Goal: Information Seeking & Learning: Check status

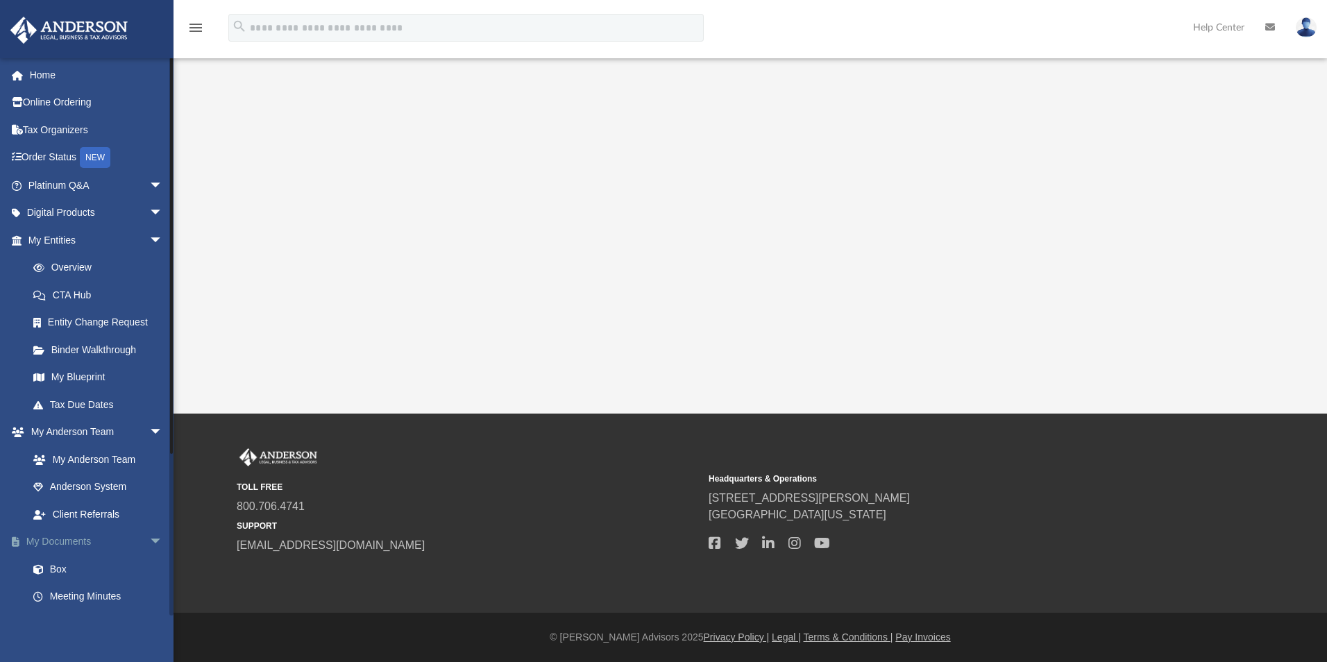
click at [65, 544] on link "My Documents arrow_drop_down" at bounding box center [97, 542] width 174 height 28
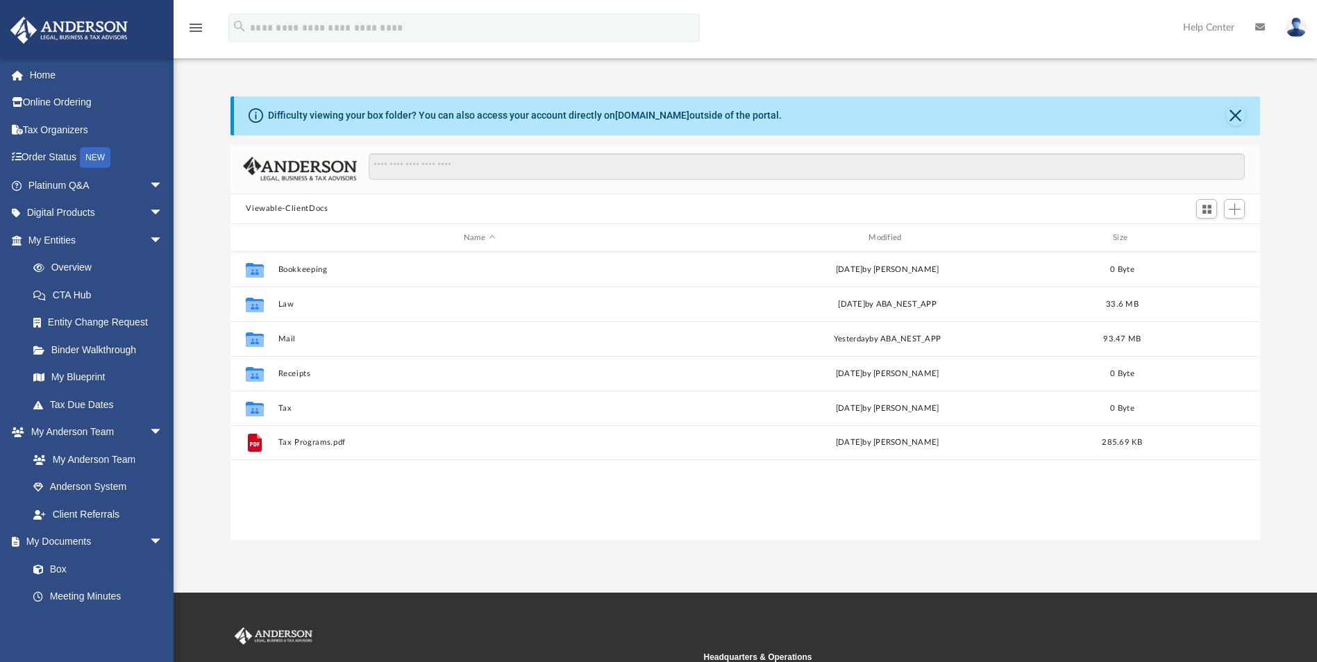
scroll to position [305, 1019]
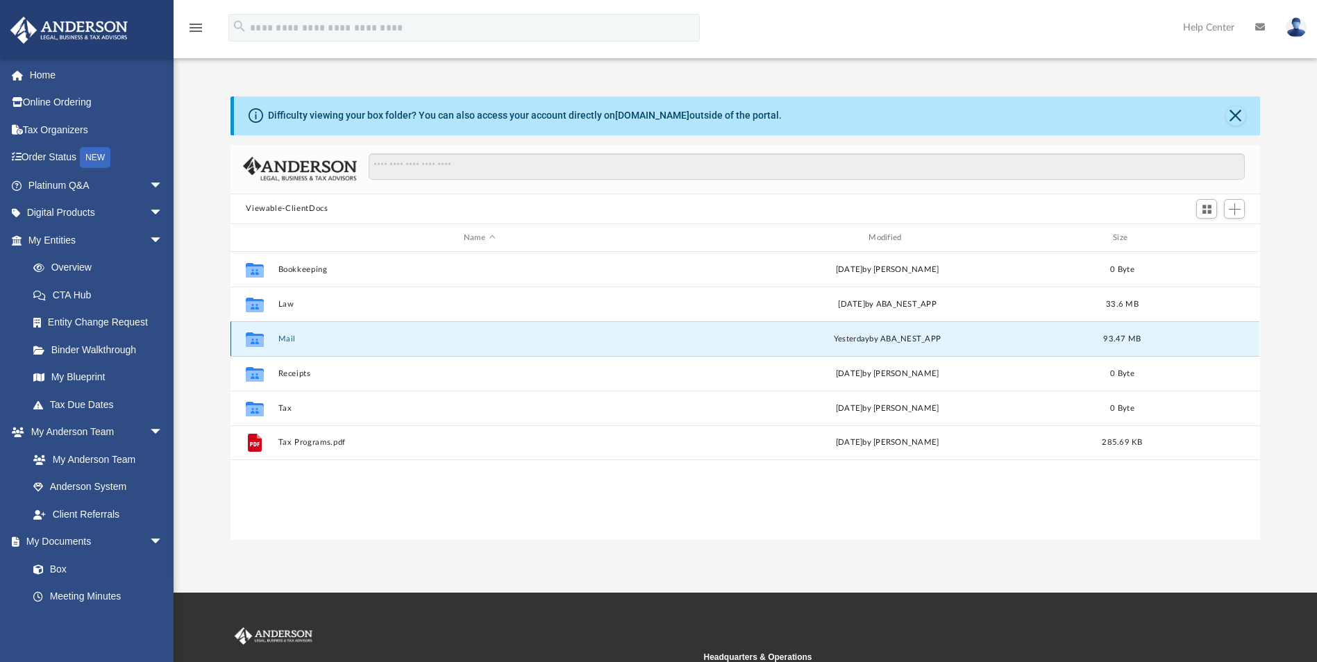
click at [283, 338] on button "Mail" at bounding box center [479, 339] width 402 height 9
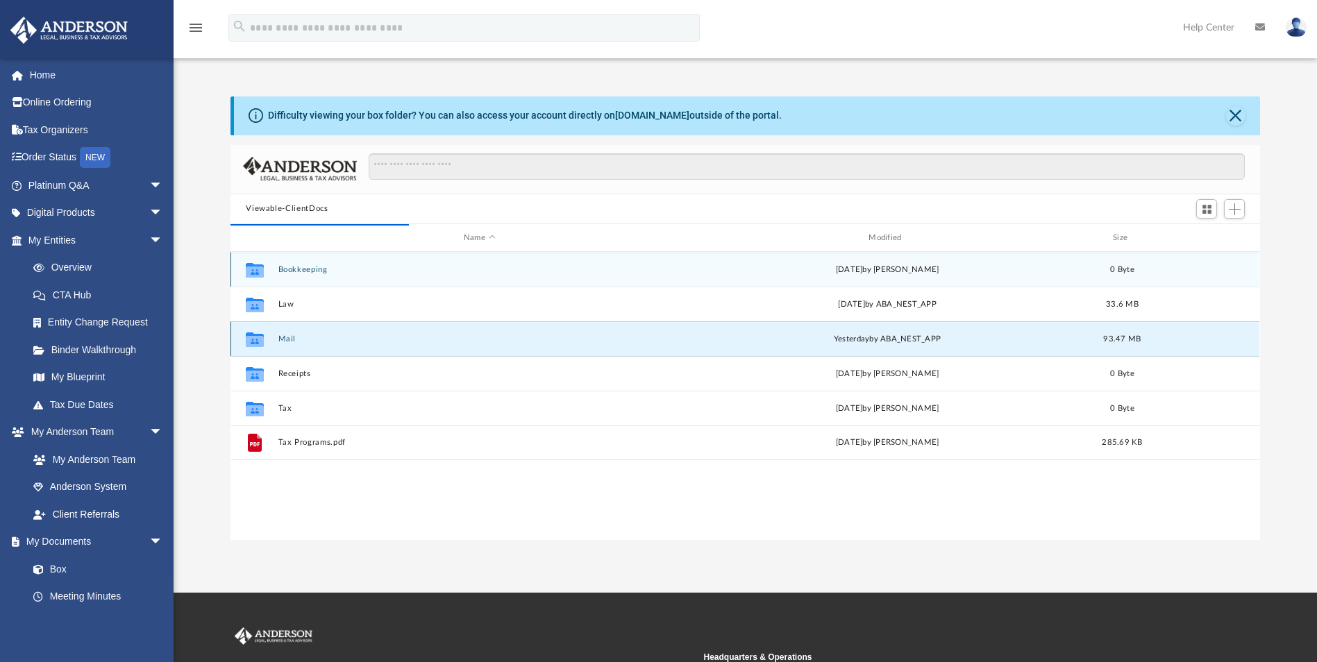
scroll to position [262, 1019]
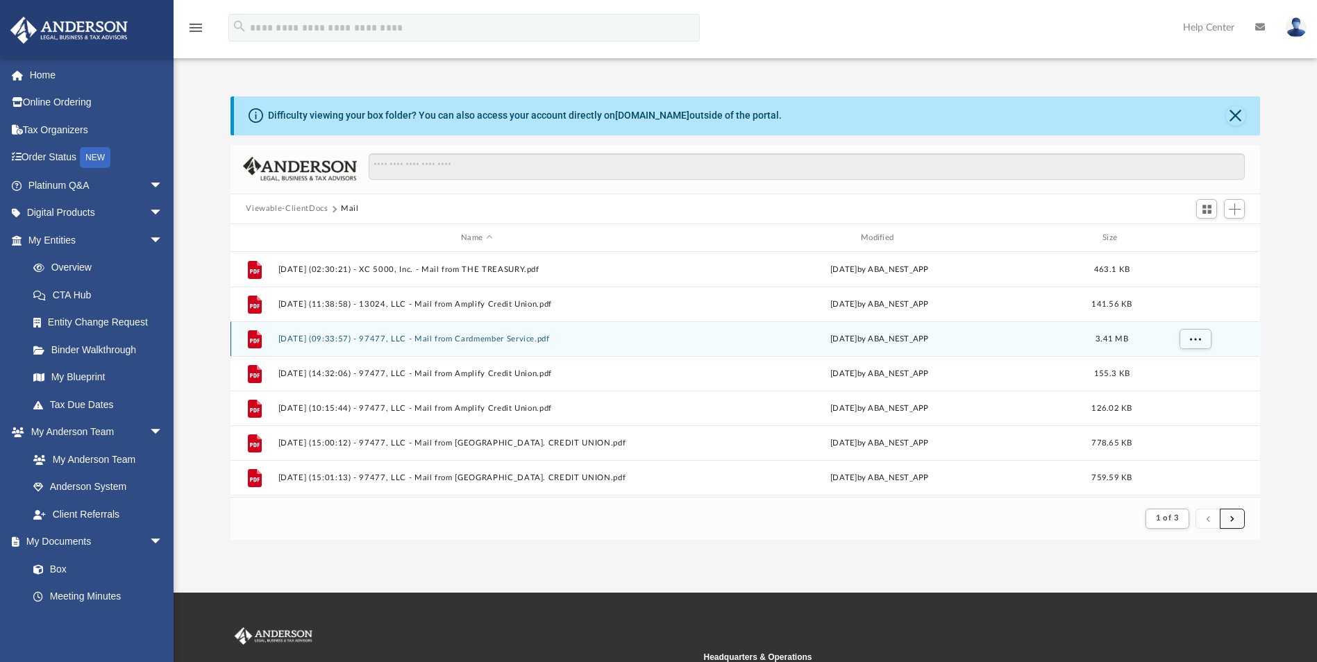
click at [1232, 516] on span "submit" at bounding box center [1232, 518] width 4 height 8
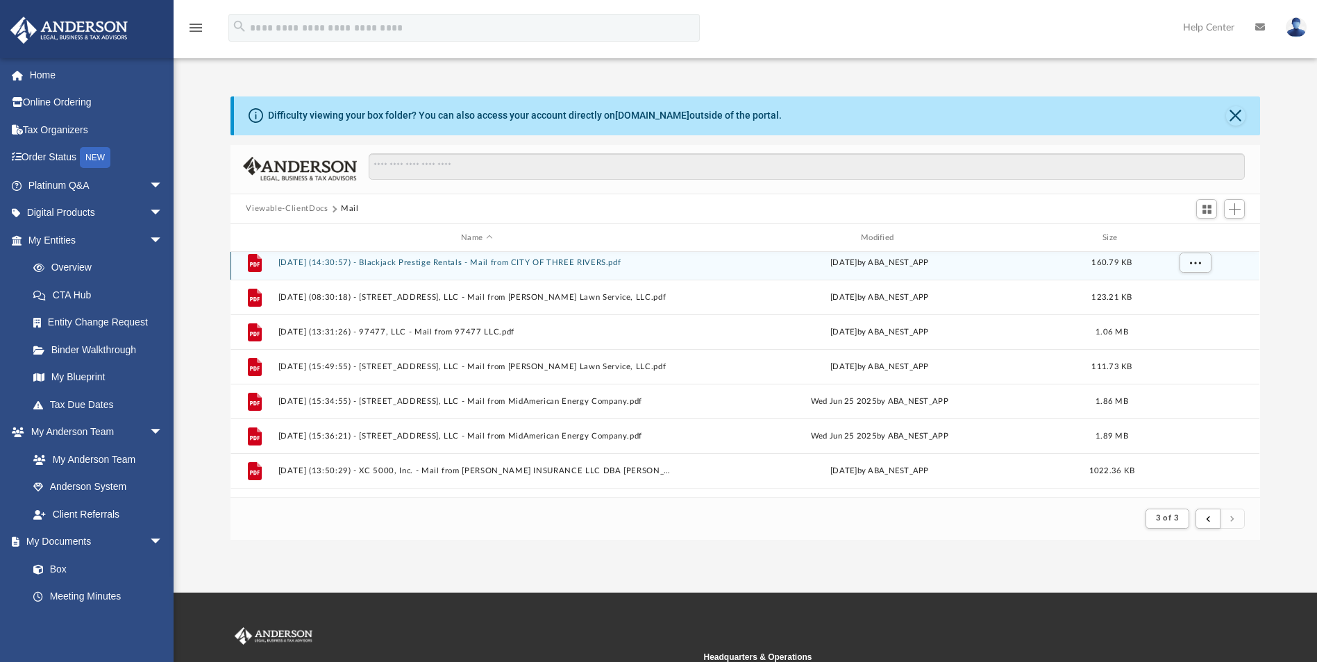
scroll to position [243, 0]
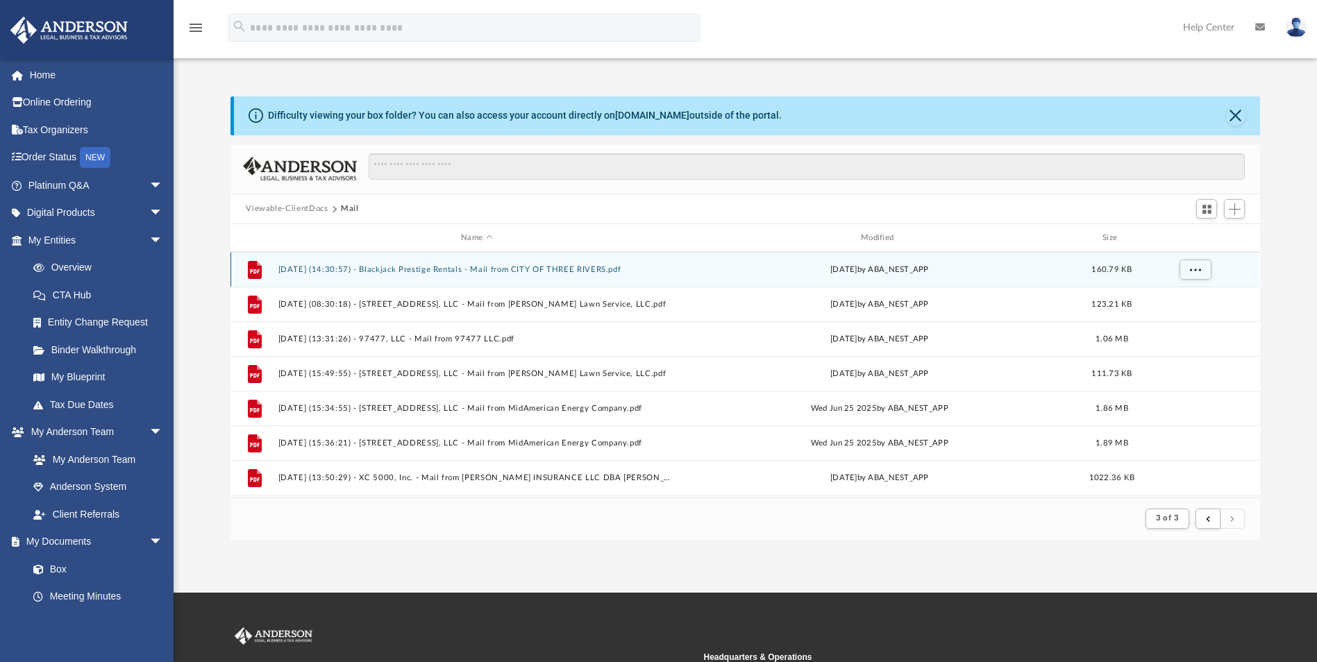
click at [576, 260] on div "File [DATE] (14:30:57) - Blackjack Prestige Rentals - Mail from CITY OF THREE R…" at bounding box center [744, 269] width 1029 height 35
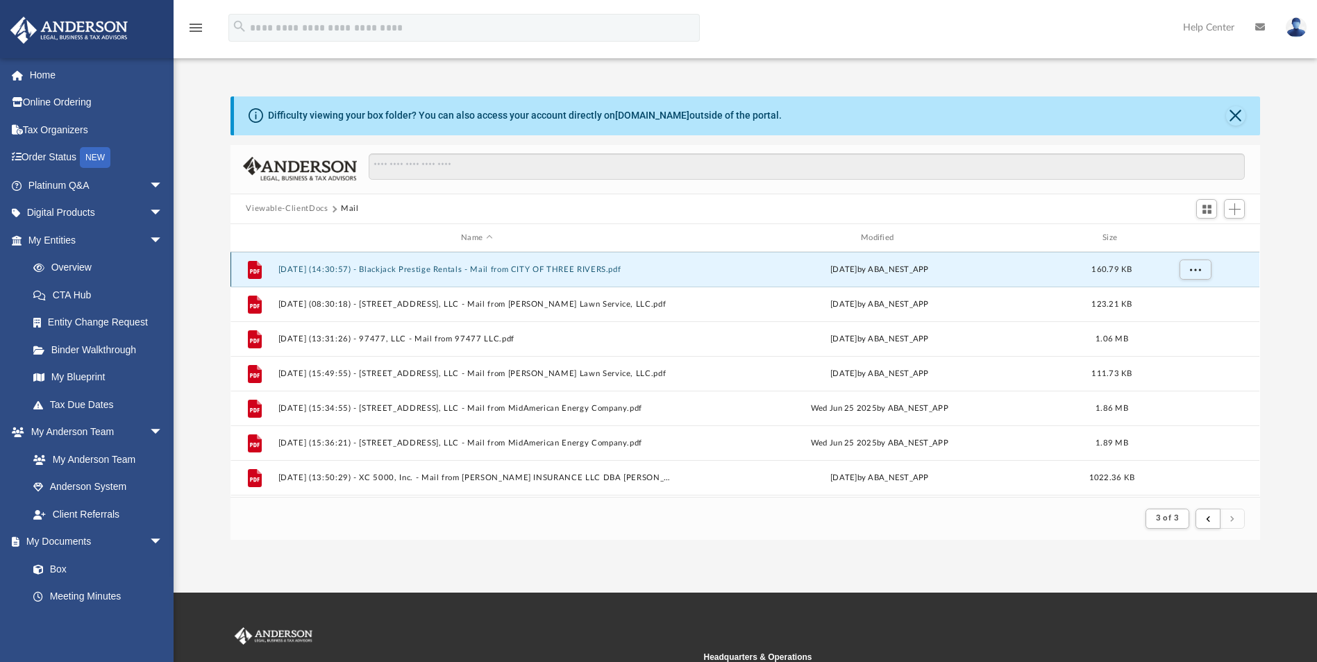
click at [576, 267] on button "[DATE] (14:30:57) - Blackjack Prestige Rentals - Mail from CITY OF THREE RIVERS…" at bounding box center [476, 269] width 397 height 9
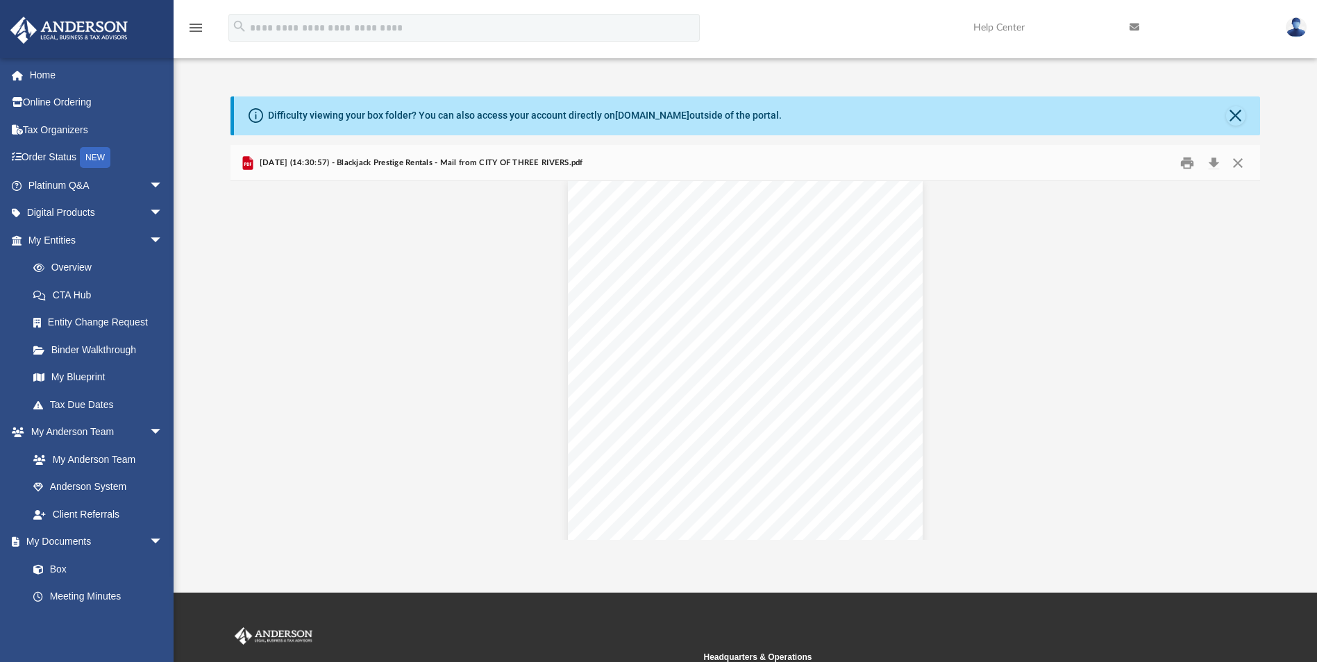
scroll to position [0, 0]
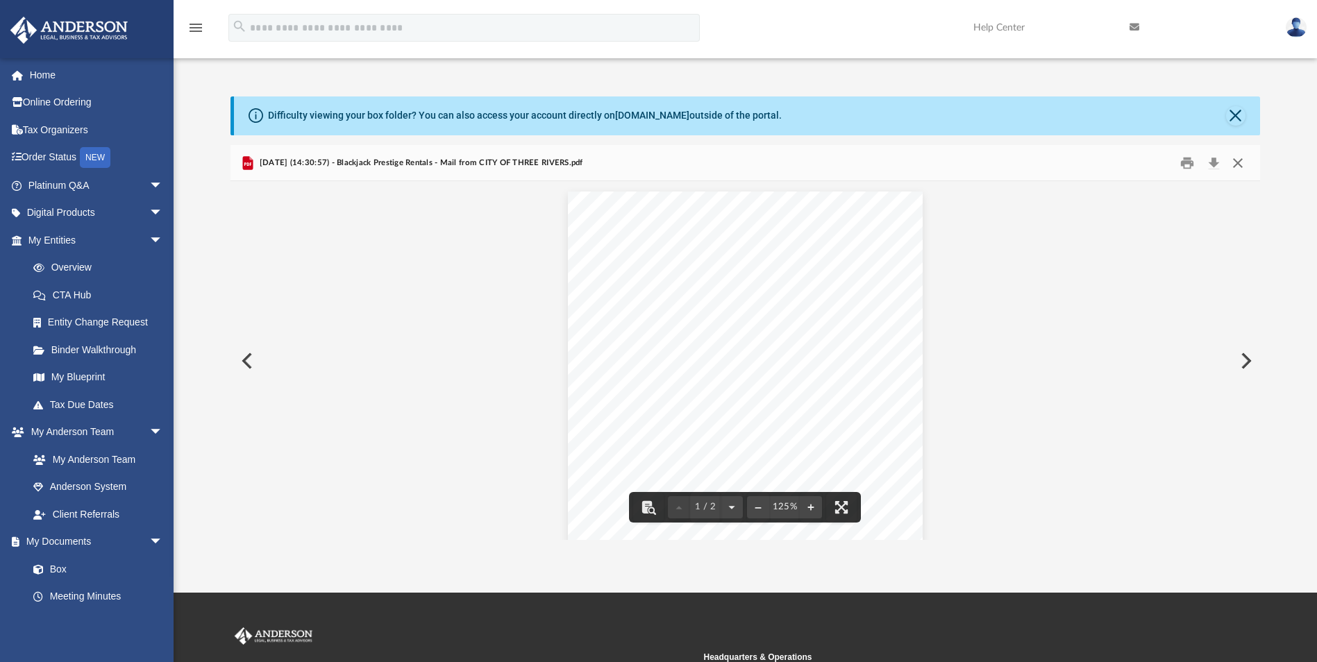
click at [1244, 165] on button "Close" at bounding box center [1237, 163] width 25 height 22
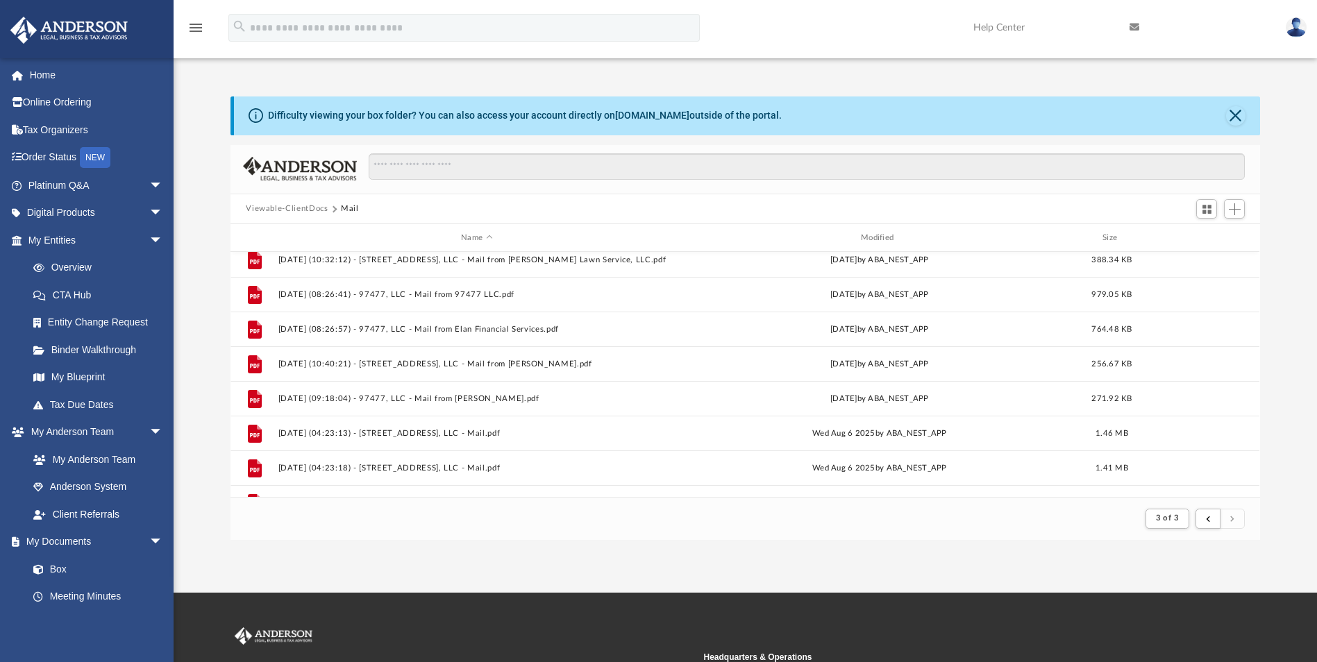
scroll to position [729, 0]
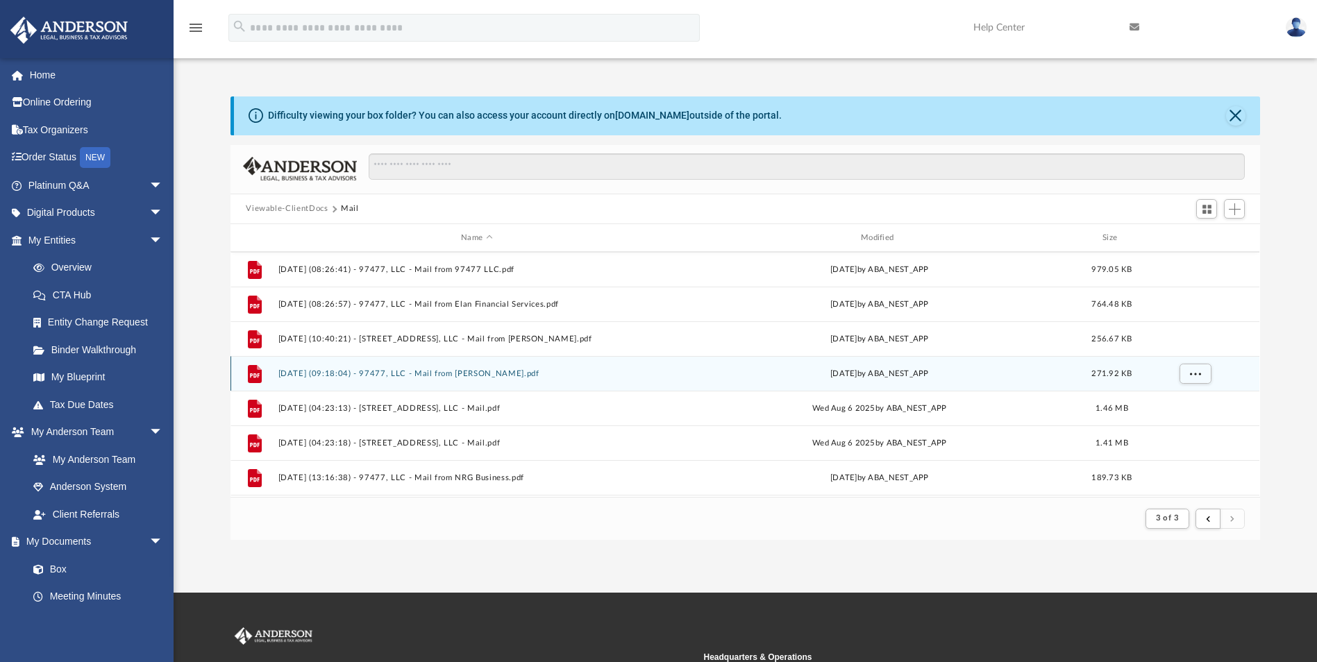
click at [475, 376] on button "[DATE] (09:18:04) - 97477, LLC - Mail from [PERSON_NAME].pdf" at bounding box center [476, 373] width 397 height 9
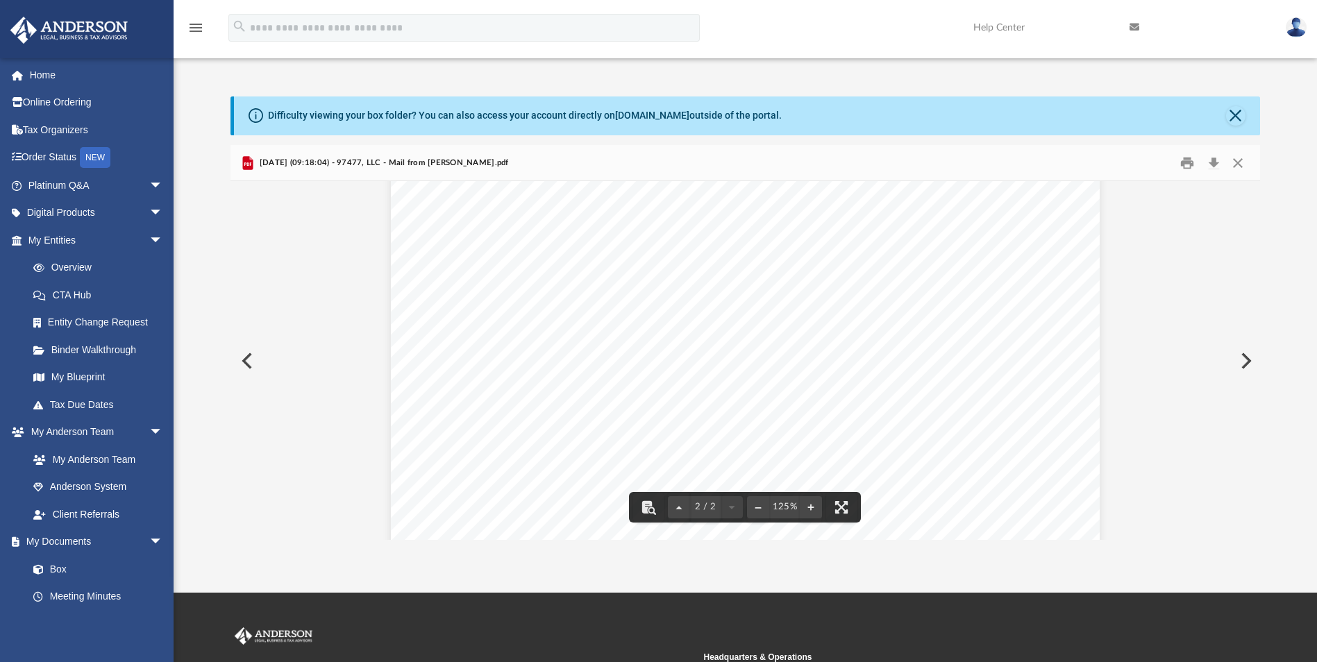
scroll to position [1490, 0]
click at [1240, 165] on button "Close" at bounding box center [1237, 163] width 25 height 22
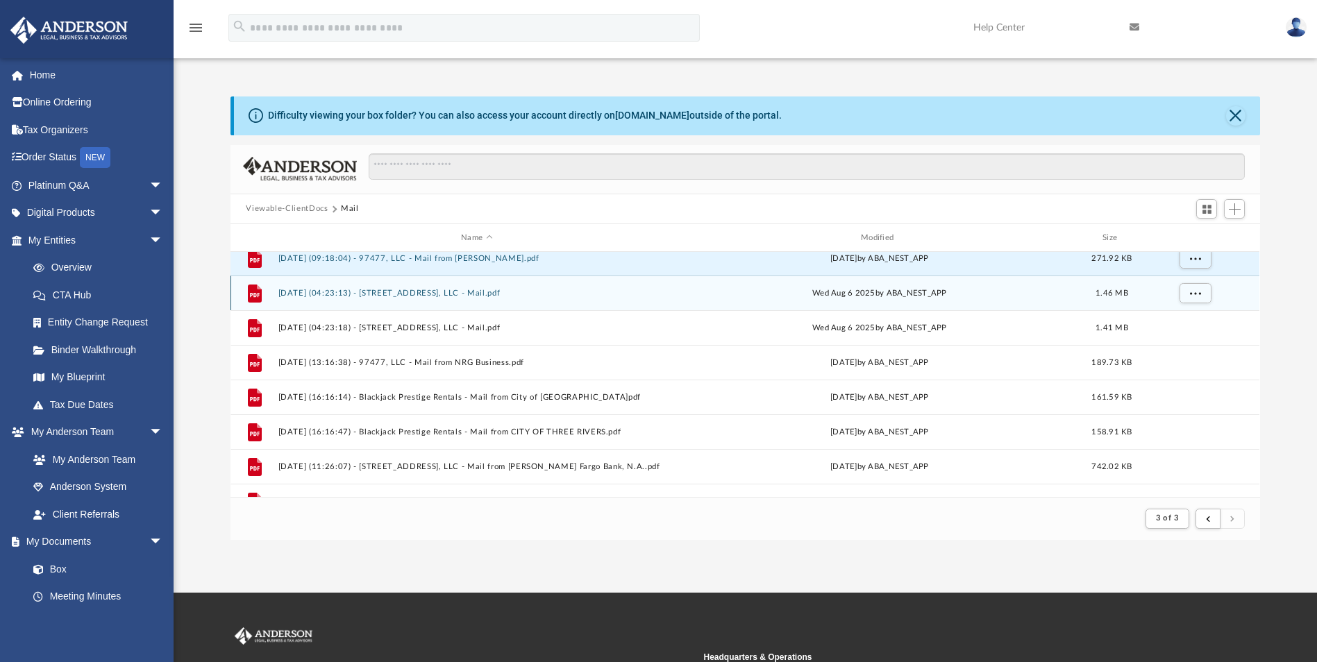
scroll to position [868, 0]
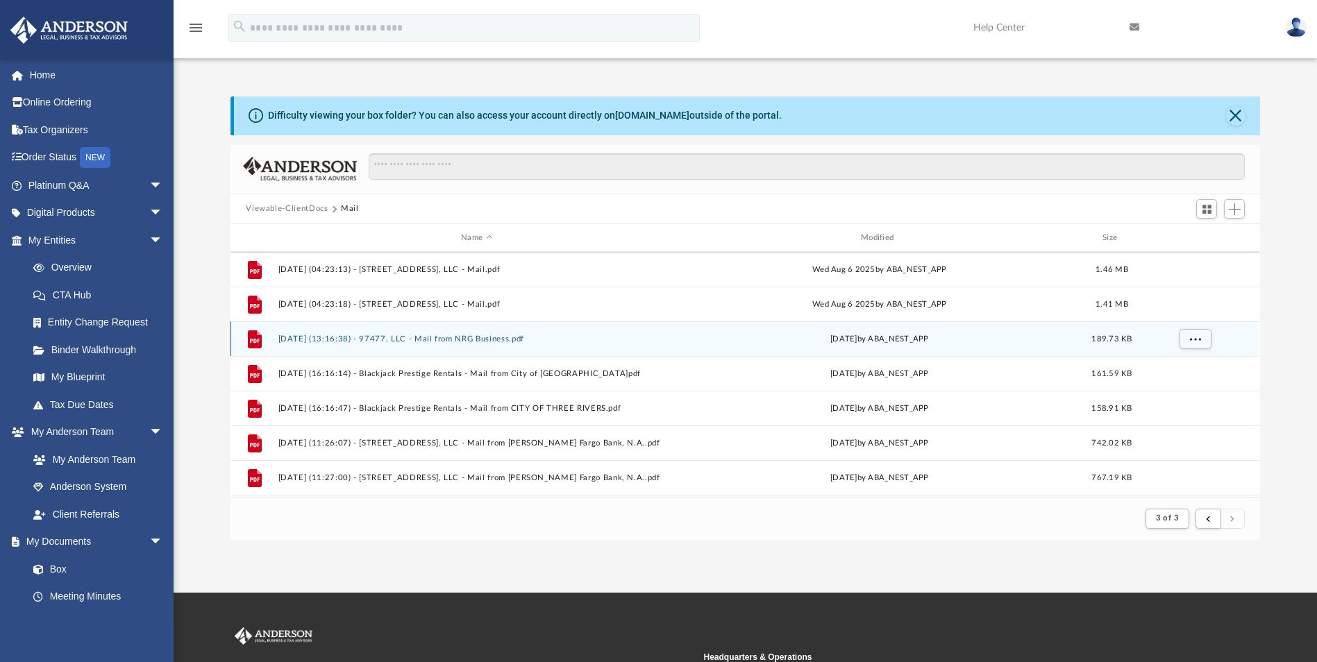
click at [493, 339] on button "[DATE] (13:16:38) - 97477, LLC - Mail from NRG Business.pdf" at bounding box center [476, 339] width 397 height 9
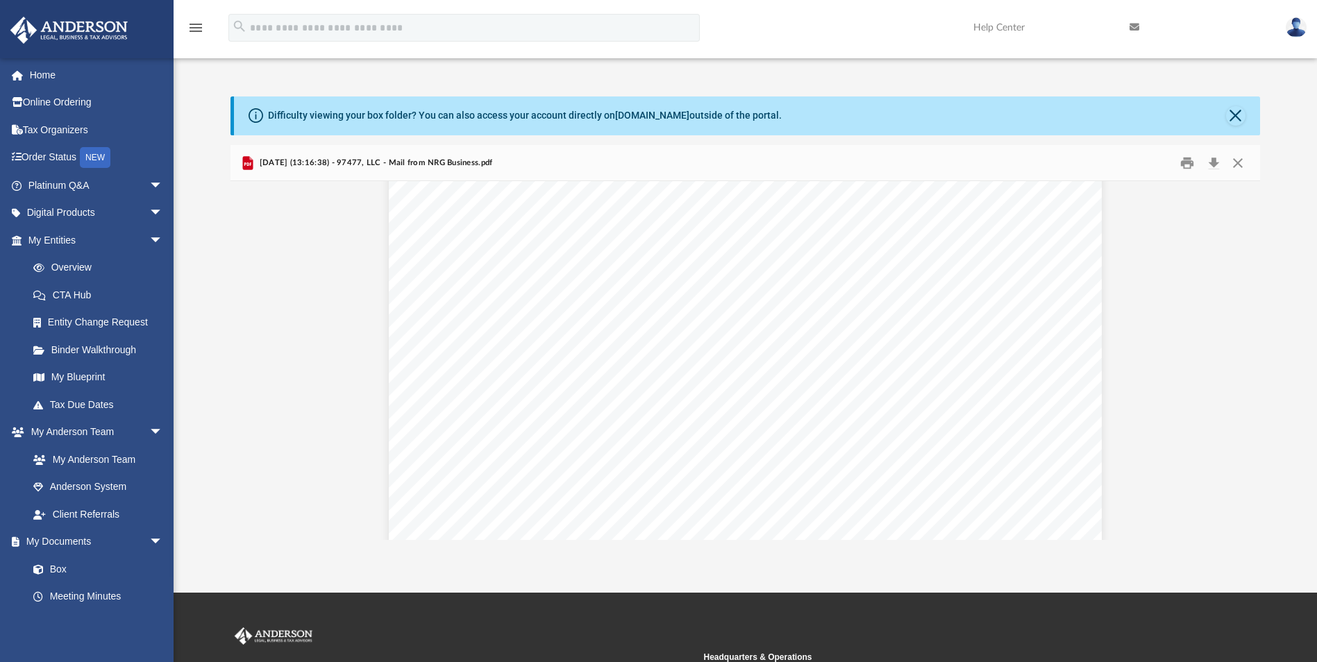
scroll to position [139, 0]
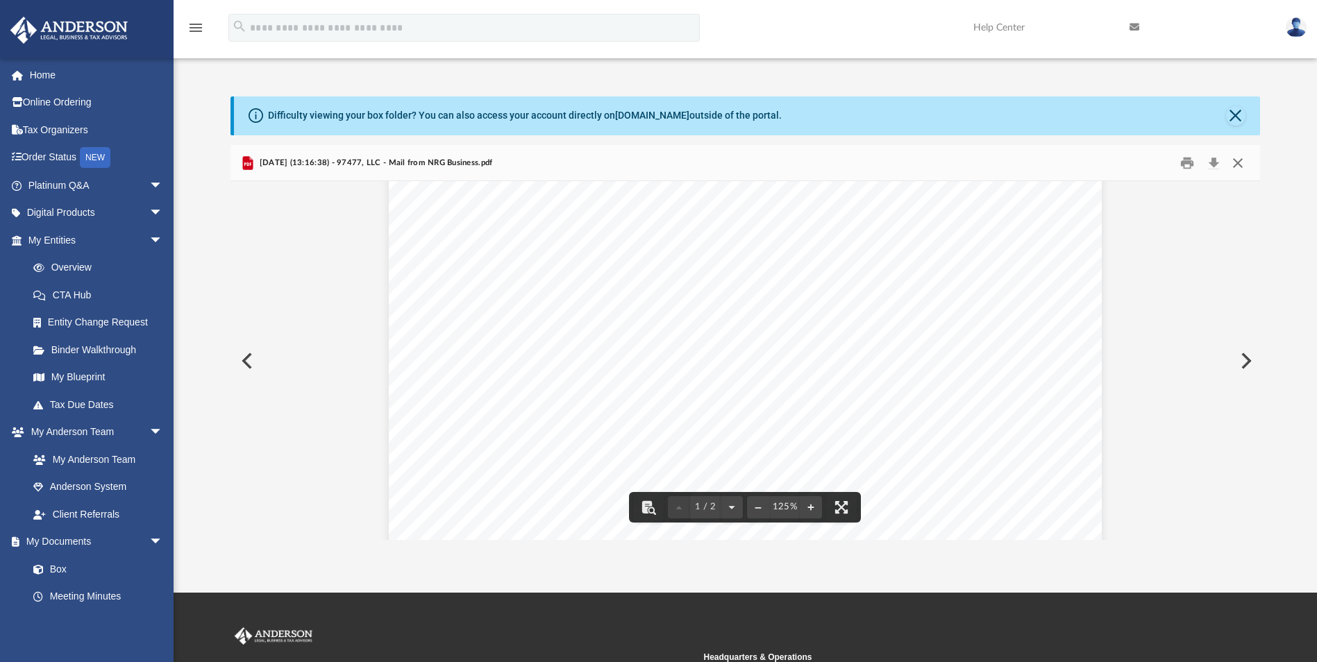
click at [1238, 162] on button "Close" at bounding box center [1237, 163] width 25 height 22
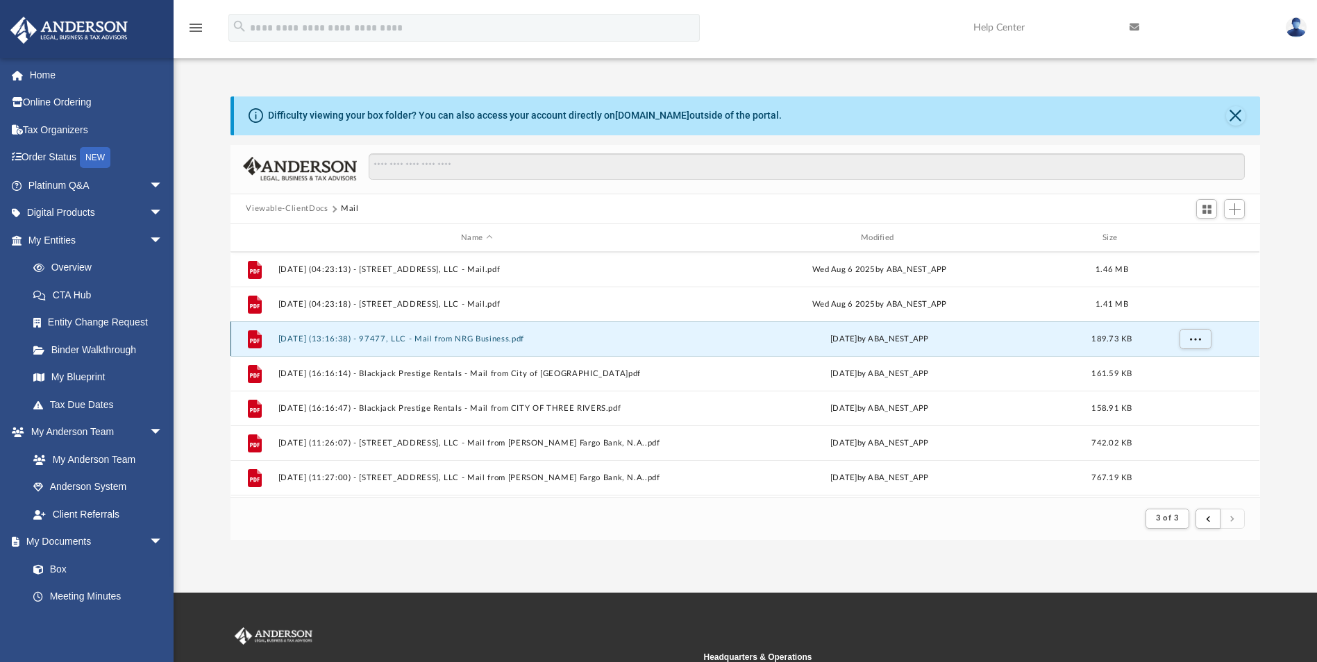
click at [521, 342] on button "[DATE] (13:16:38) - 97477, LLC - Mail from NRG Business.pdf" at bounding box center [476, 339] width 397 height 9
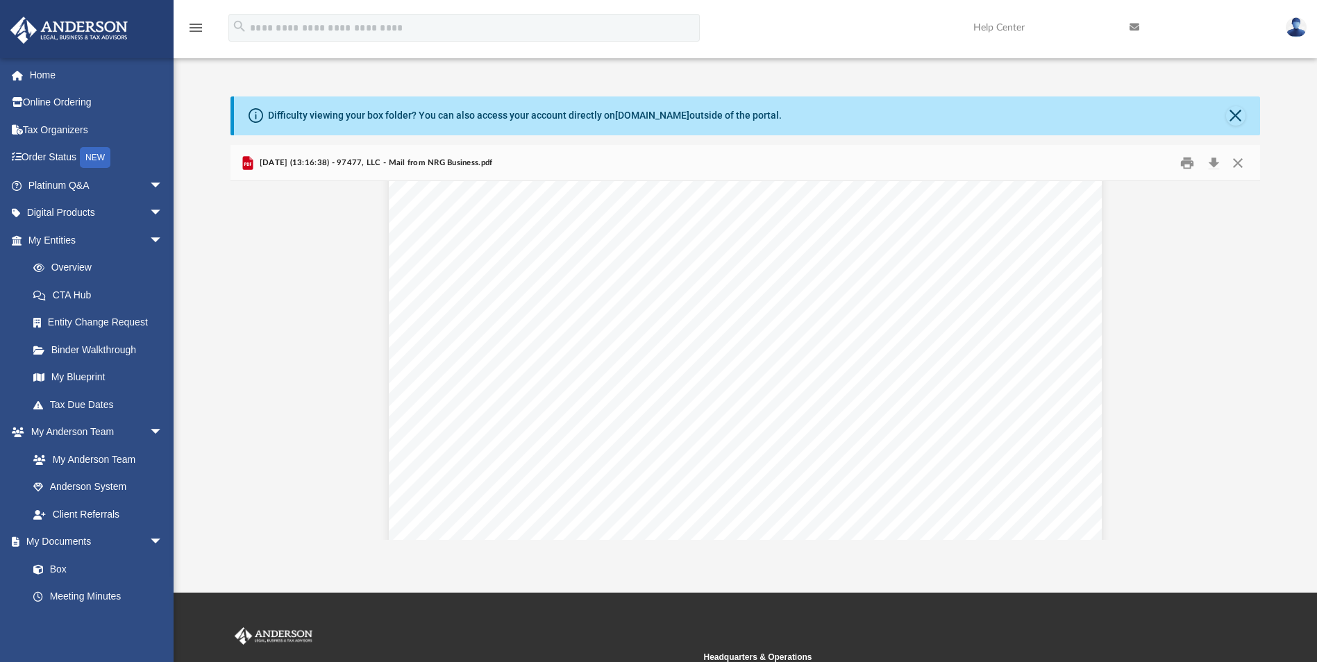
scroll to position [0, 0]
click at [1235, 165] on button "Close" at bounding box center [1237, 163] width 25 height 22
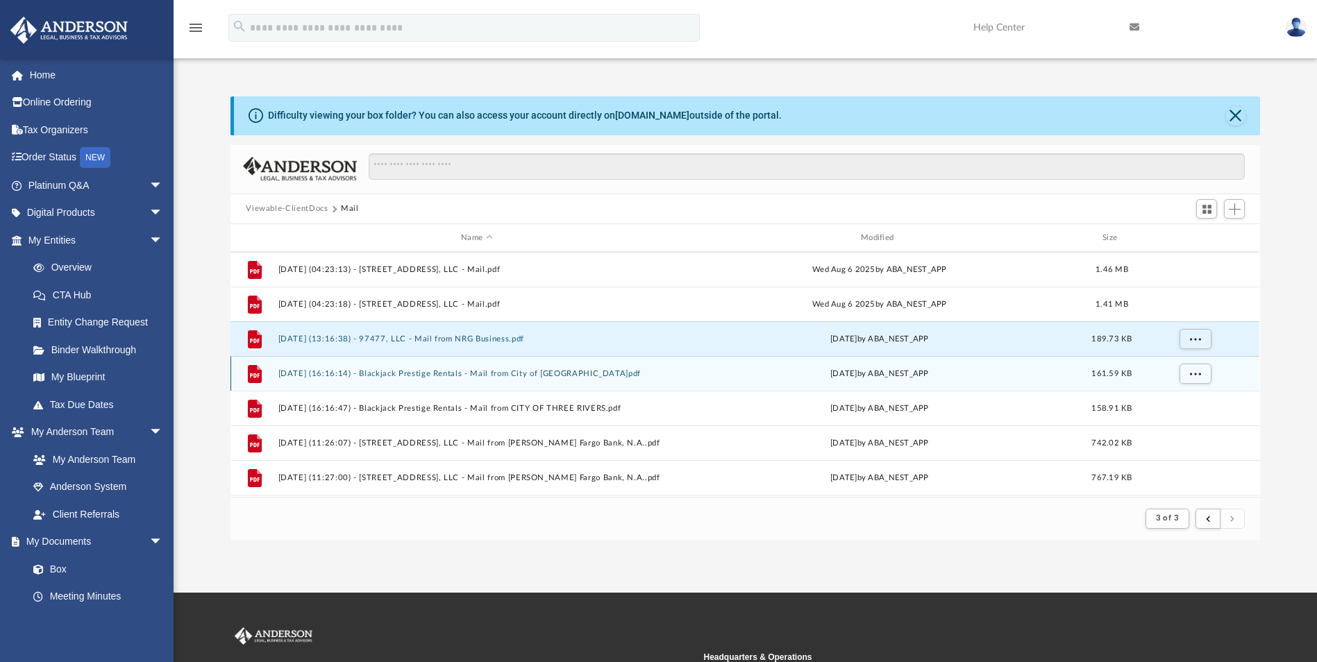
click at [435, 373] on button "[DATE] (16:16:14) - Blackjack Prestige Rentals - Mail from City of [GEOGRAPHIC_…" at bounding box center [476, 373] width 397 height 9
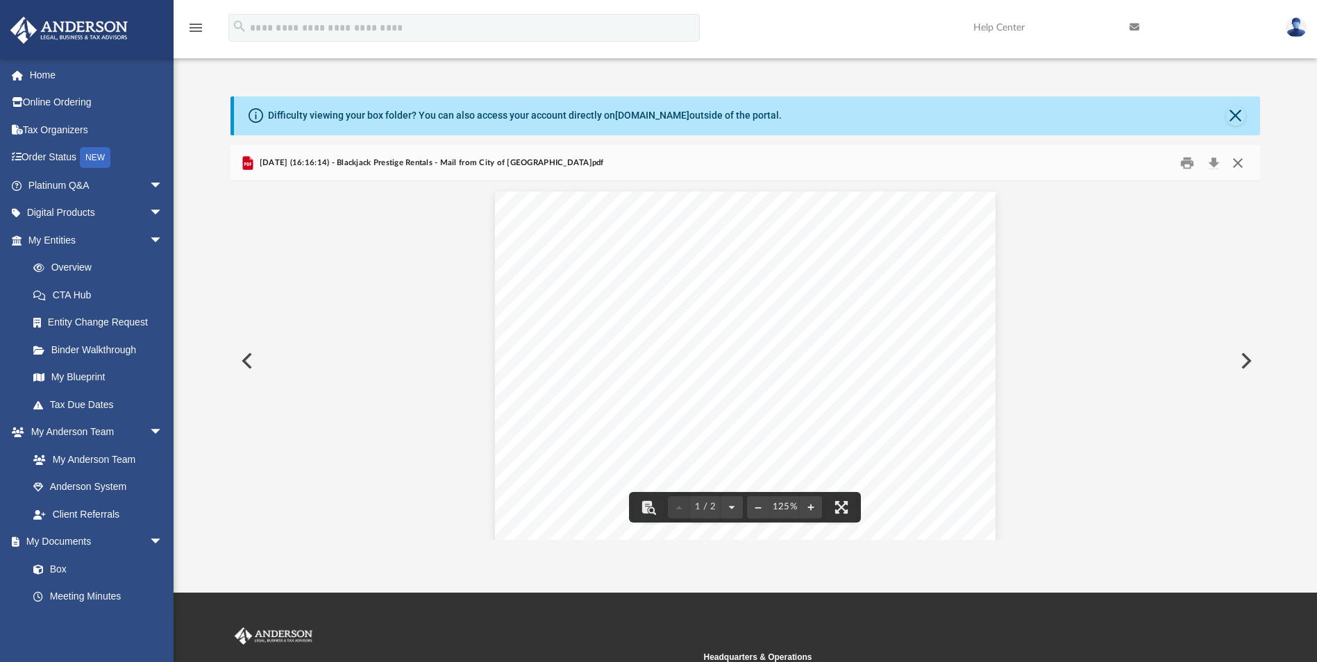
click at [1239, 160] on button "Close" at bounding box center [1237, 163] width 25 height 22
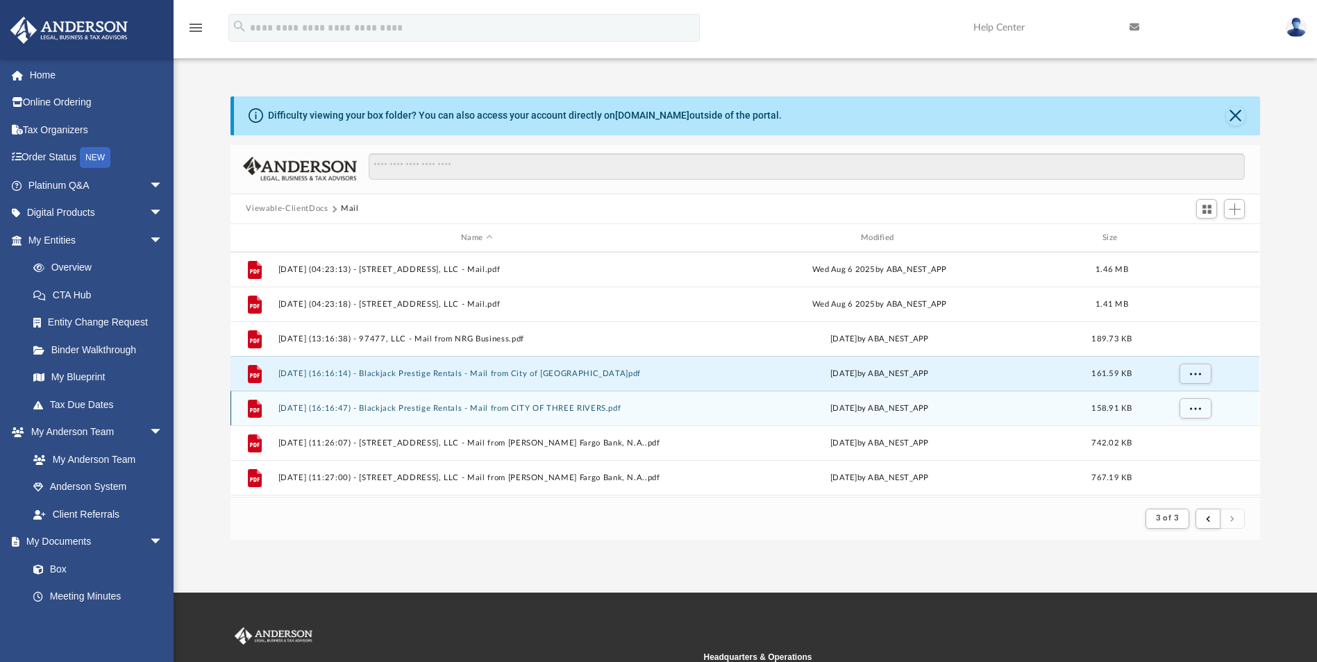
click at [526, 405] on button "[DATE] (16:16:47) - Blackjack Prestige Rentals - Mail from CITY OF THREE RIVERS…" at bounding box center [476, 408] width 397 height 9
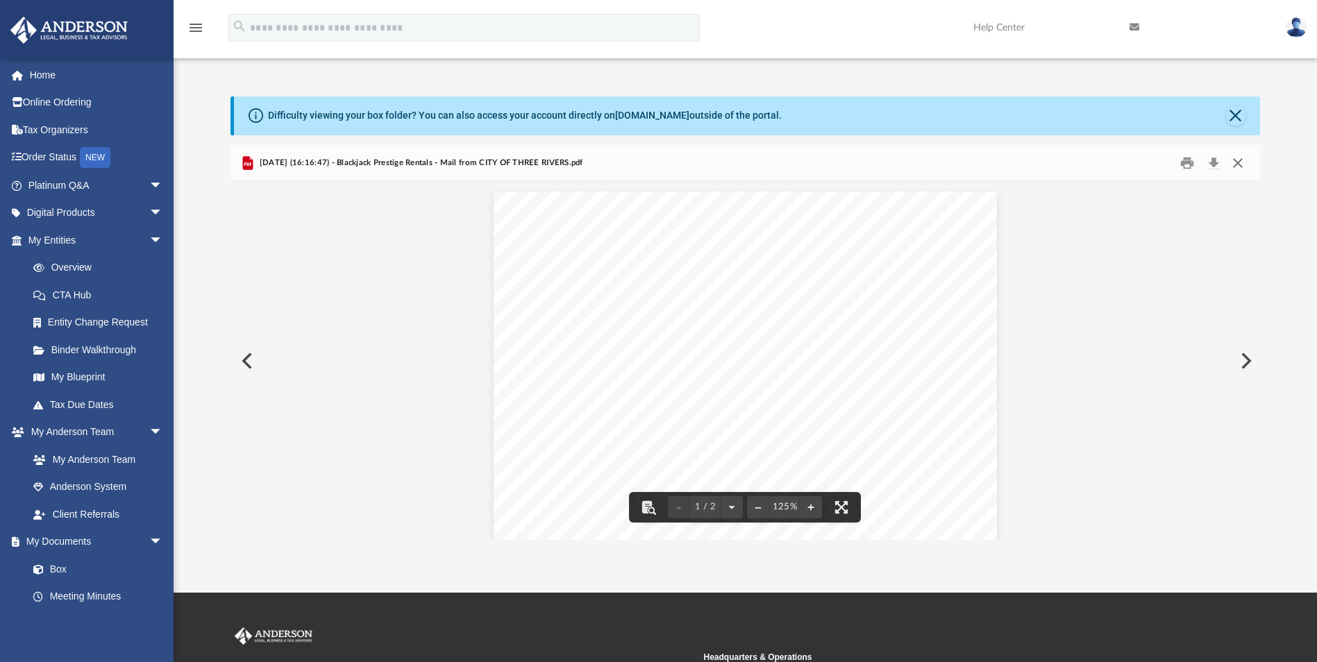
click at [1236, 161] on button "Close" at bounding box center [1237, 163] width 25 height 22
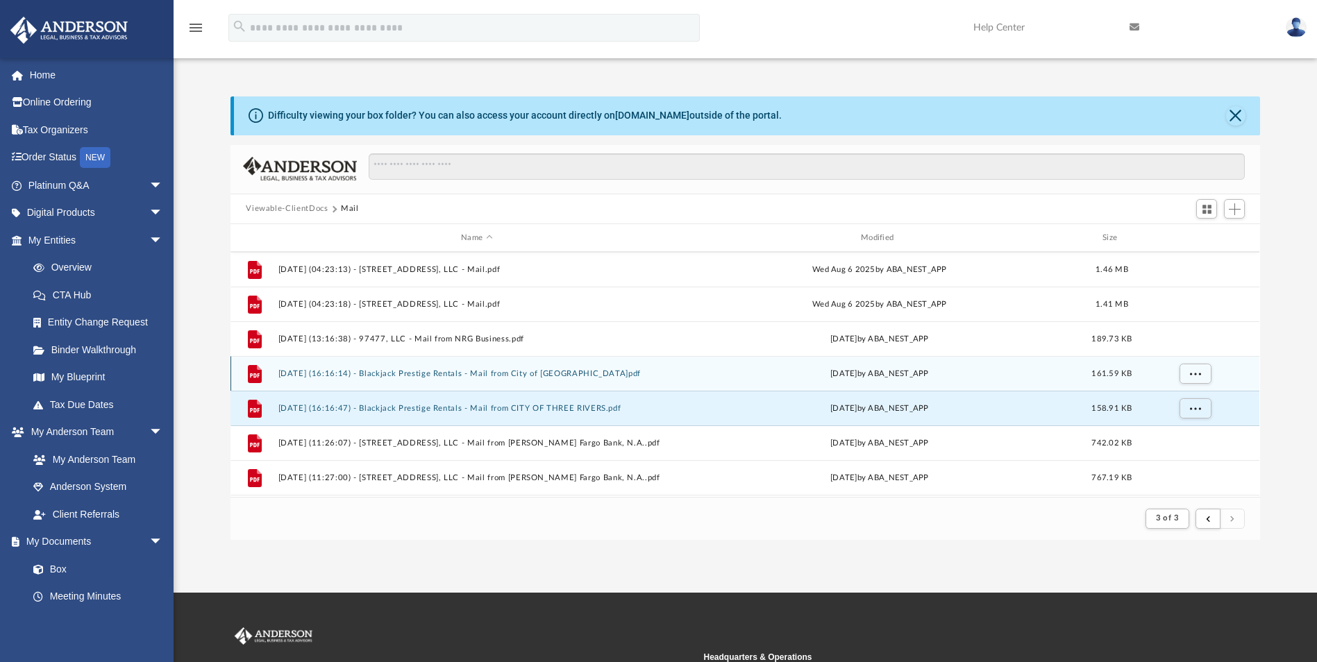
click at [604, 378] on button "[DATE] (16:16:14) - Blackjack Prestige Rentals - Mail from City of [GEOGRAPHIC_…" at bounding box center [476, 373] width 397 height 9
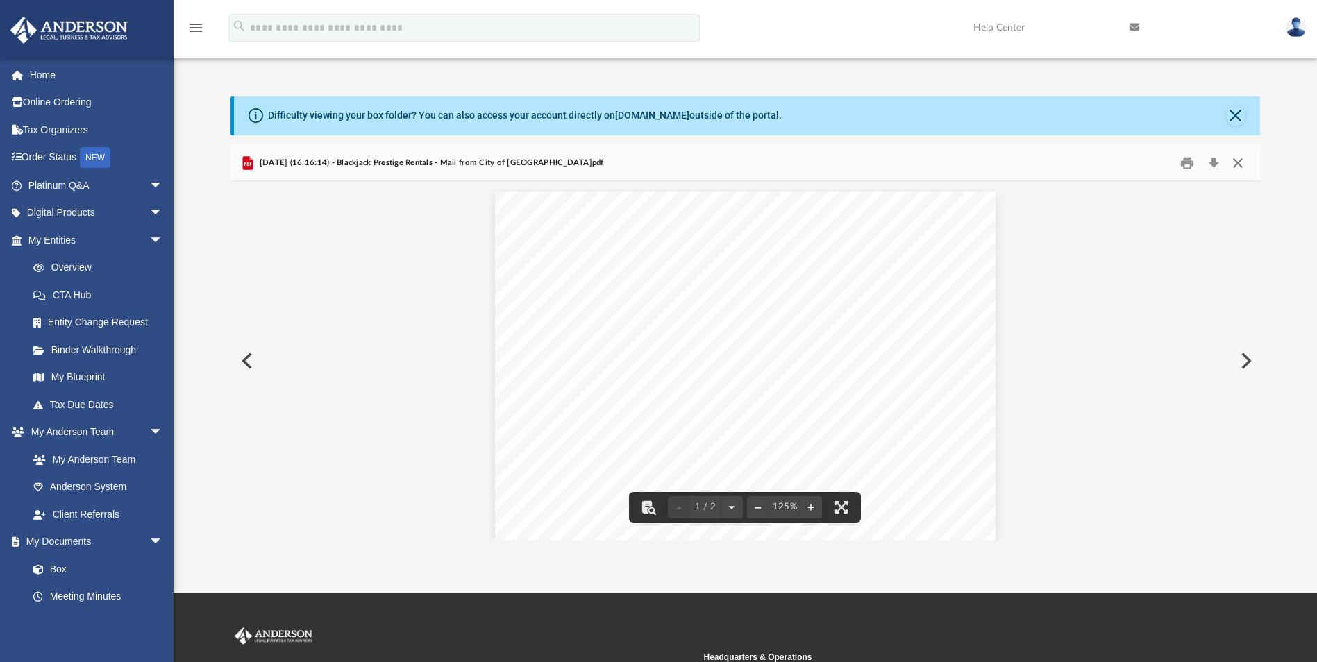
click at [1236, 162] on button "Close" at bounding box center [1237, 163] width 25 height 22
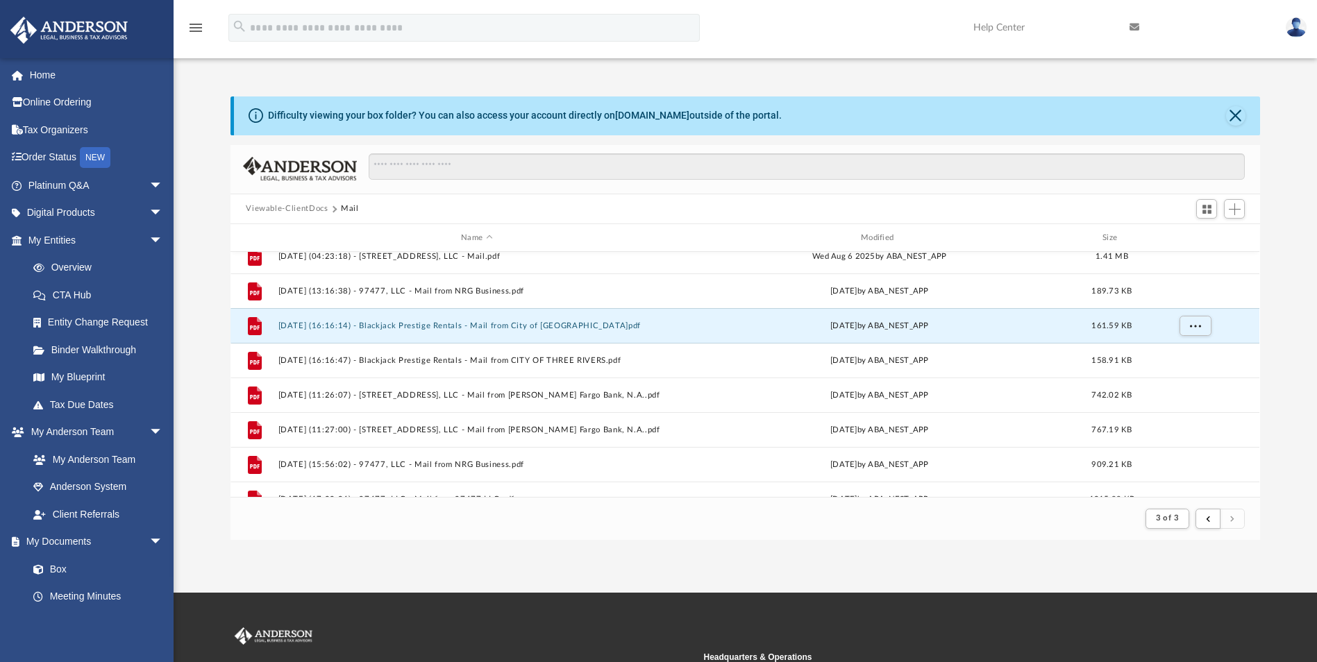
scroll to position [937, 0]
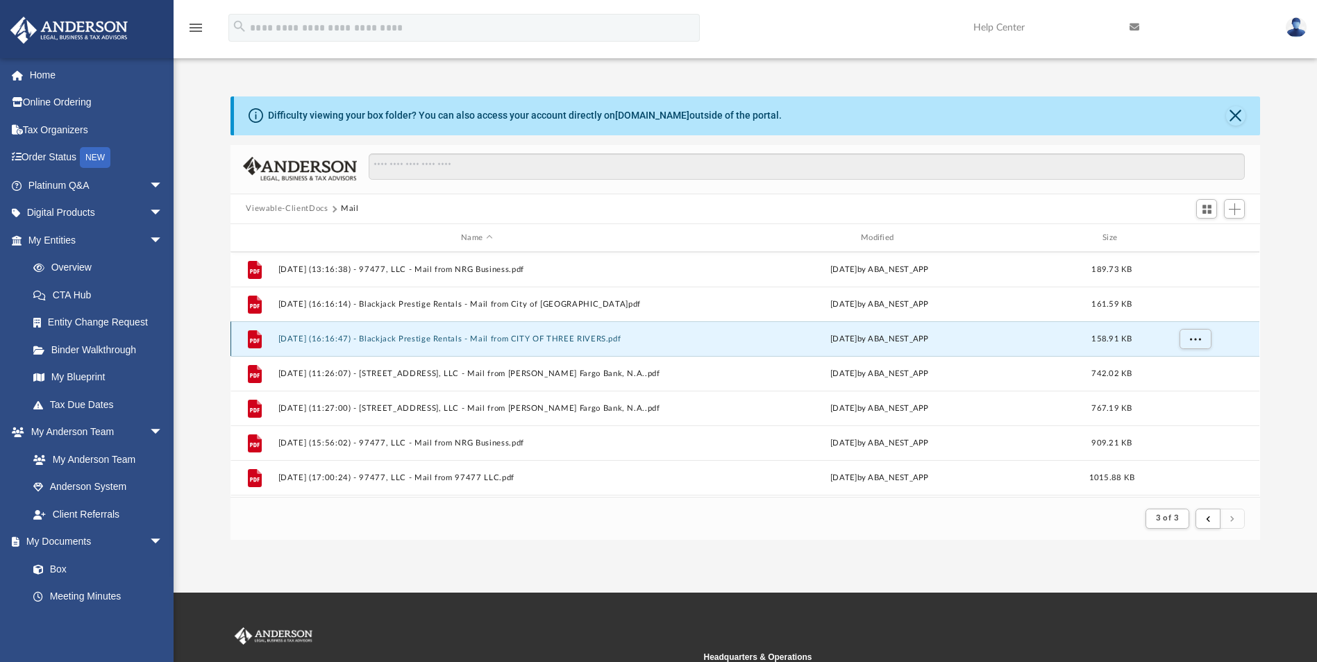
click at [547, 339] on button "[DATE] (16:16:47) - Blackjack Prestige Rentals - Mail from CITY OF THREE RIVERS…" at bounding box center [476, 339] width 397 height 9
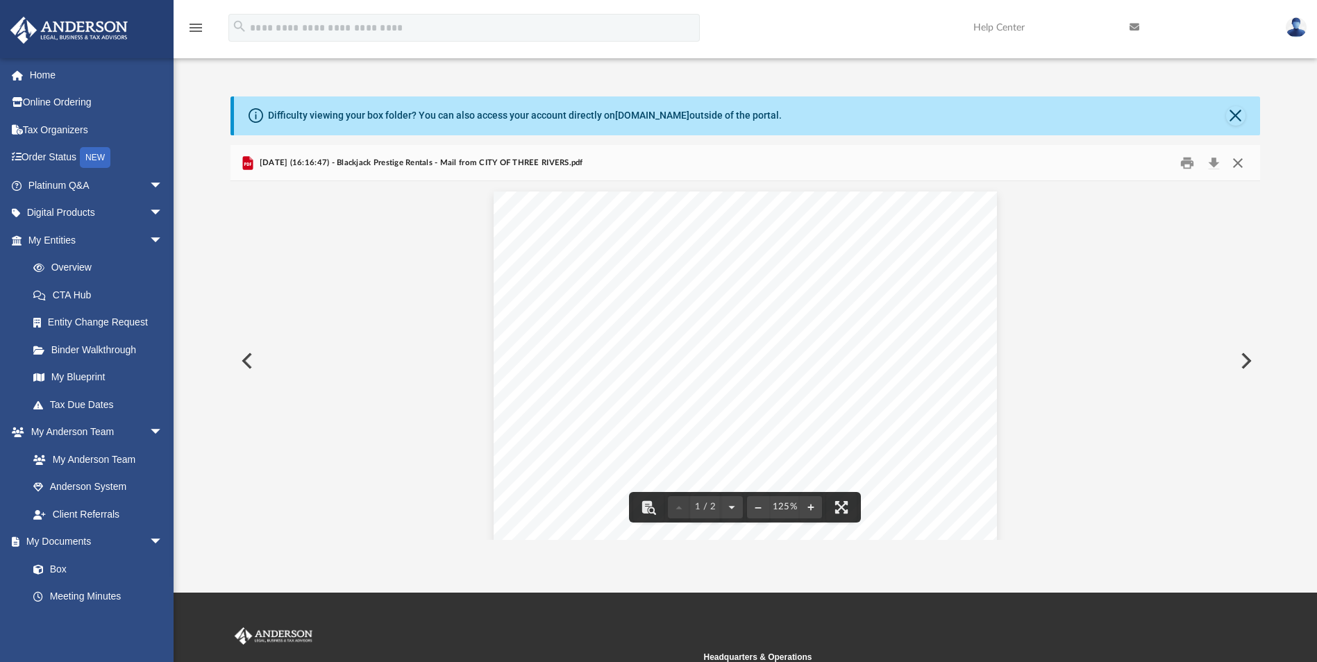
click at [1235, 162] on button "Close" at bounding box center [1237, 163] width 25 height 22
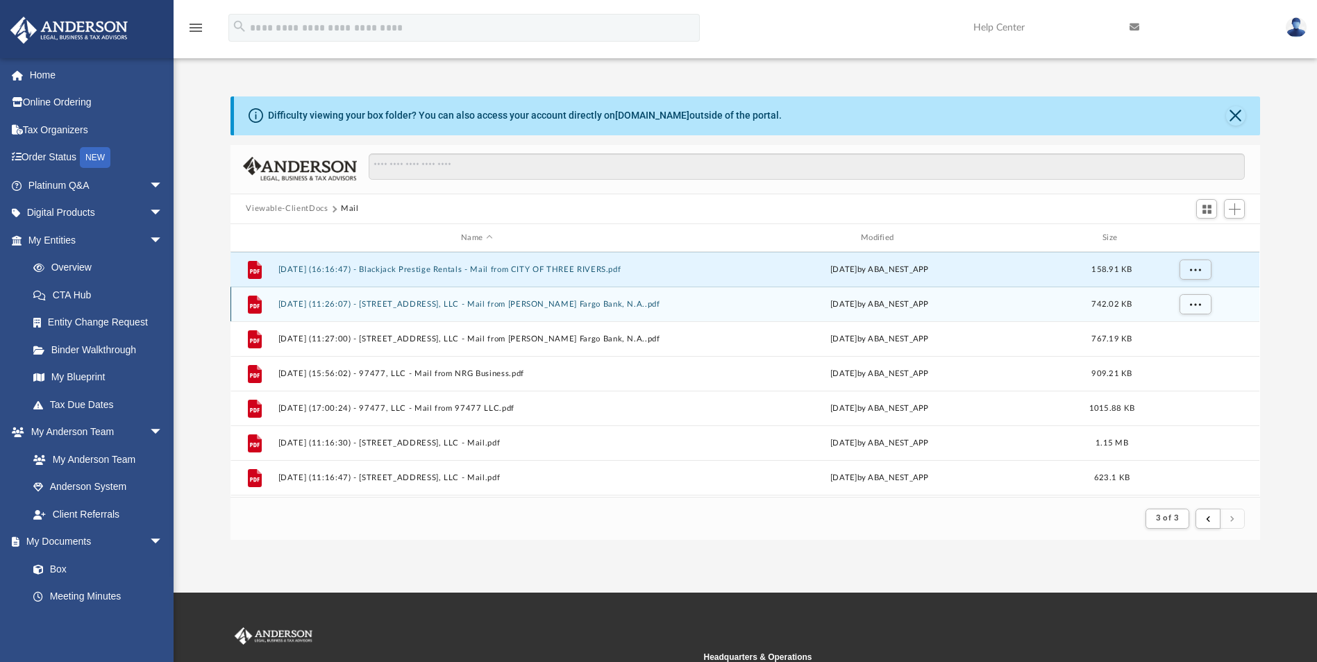
scroll to position [1076, 0]
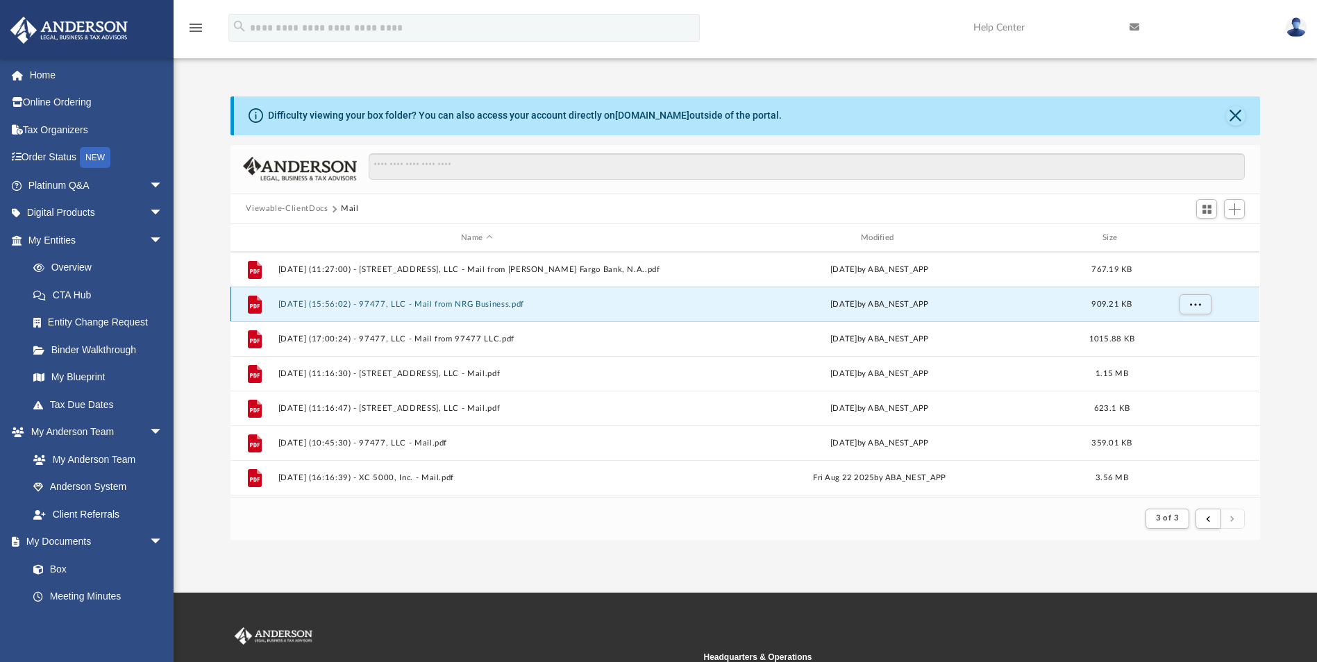
click at [437, 305] on button "[DATE] (15:56:02) - 97477, LLC - Mail from NRG Business.pdf" at bounding box center [476, 304] width 397 height 9
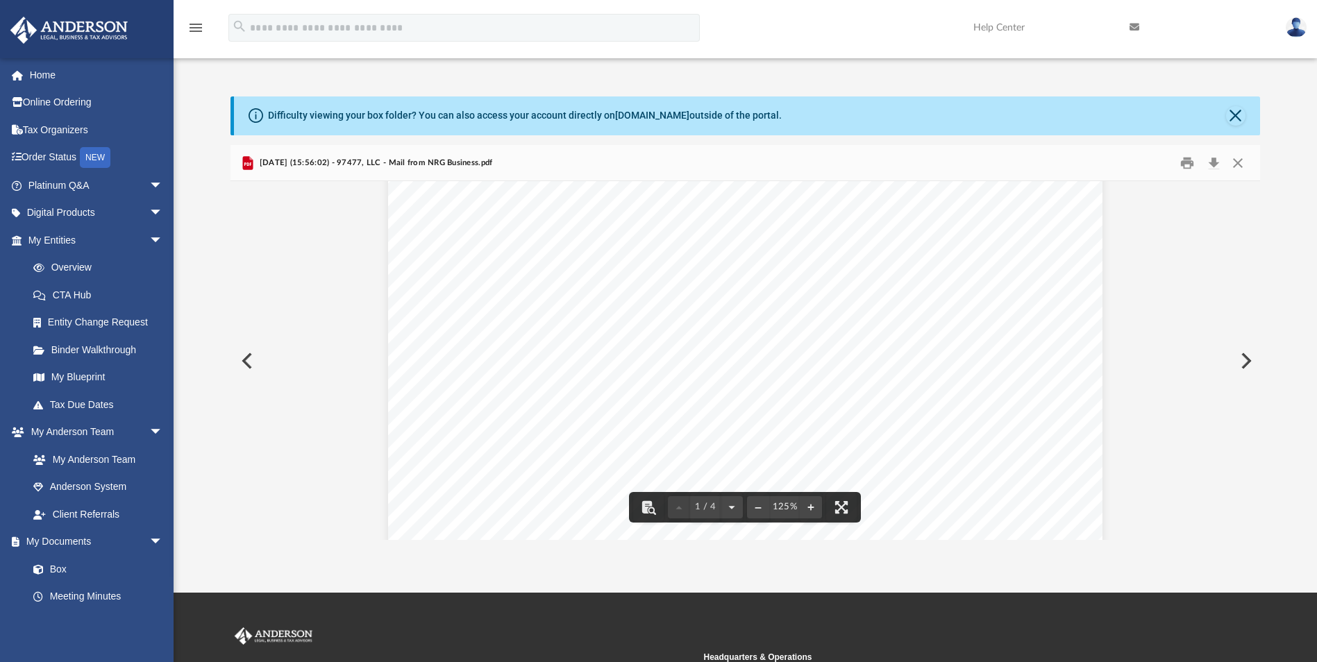
scroll to position [486, 0]
click at [1237, 165] on button "Close" at bounding box center [1237, 163] width 25 height 22
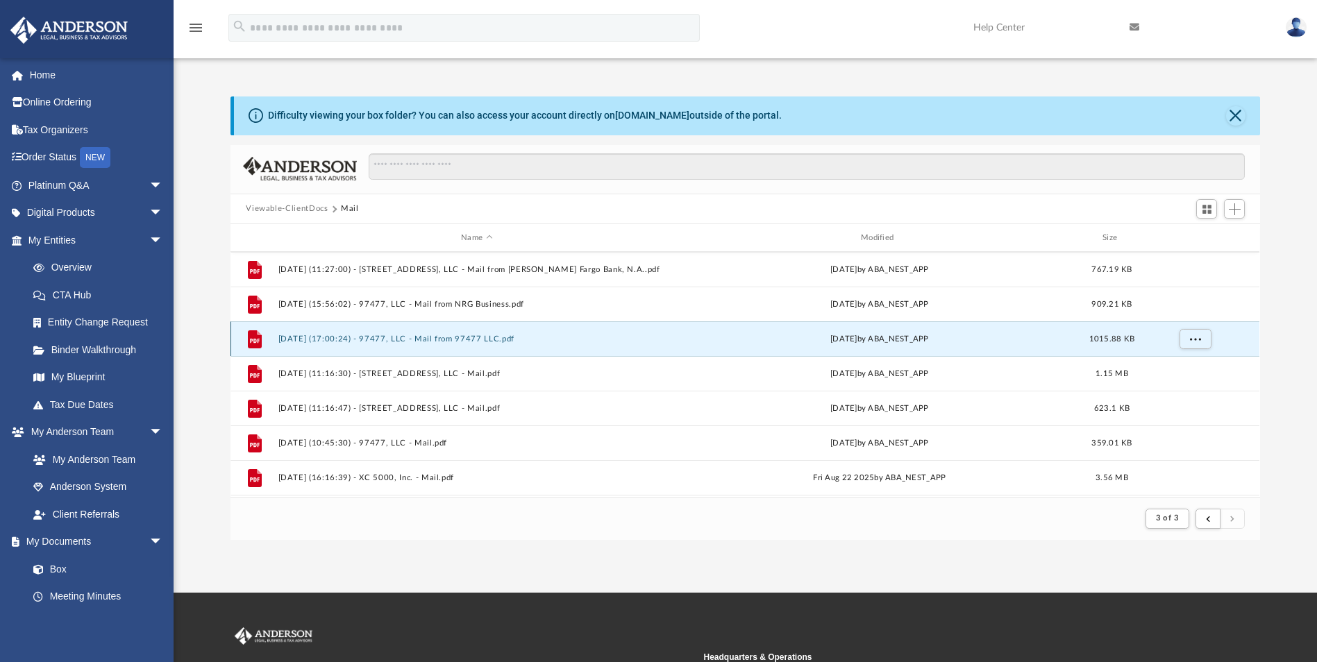
click at [460, 339] on button "[DATE] (17:00:24) - 97477, LLC - Mail from 97477 LLC.pdf" at bounding box center [476, 339] width 397 height 9
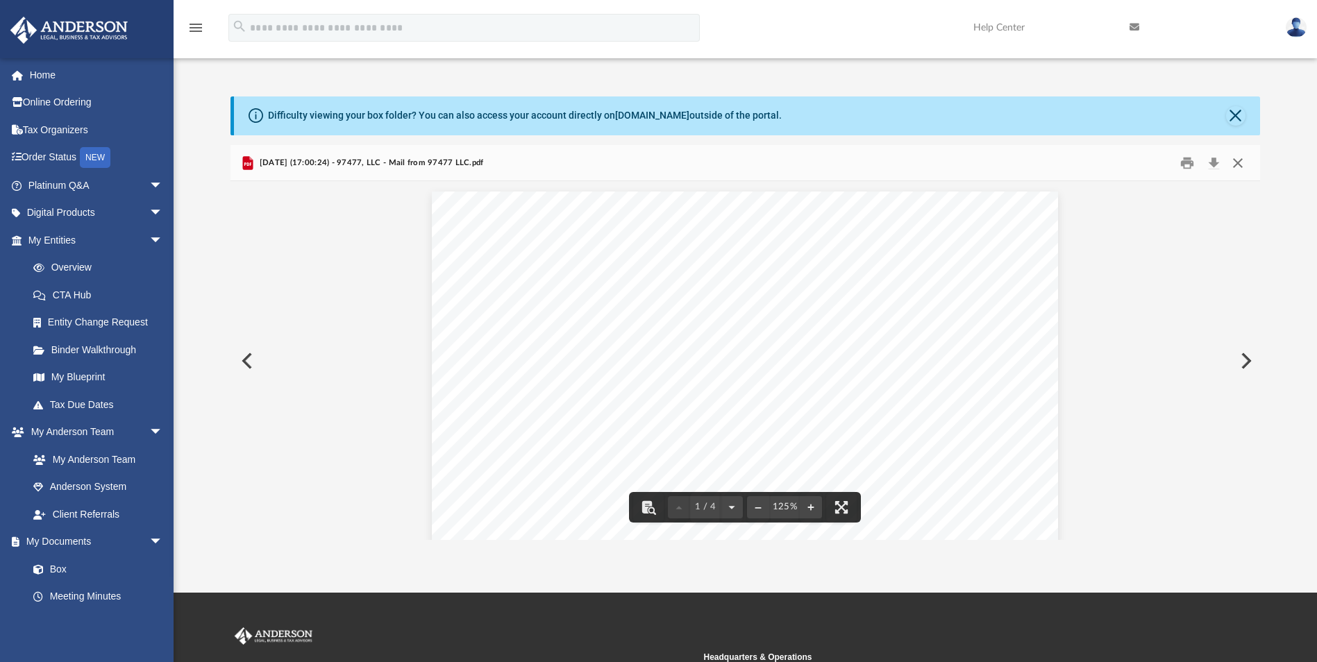
click at [1236, 165] on button "Close" at bounding box center [1237, 163] width 25 height 22
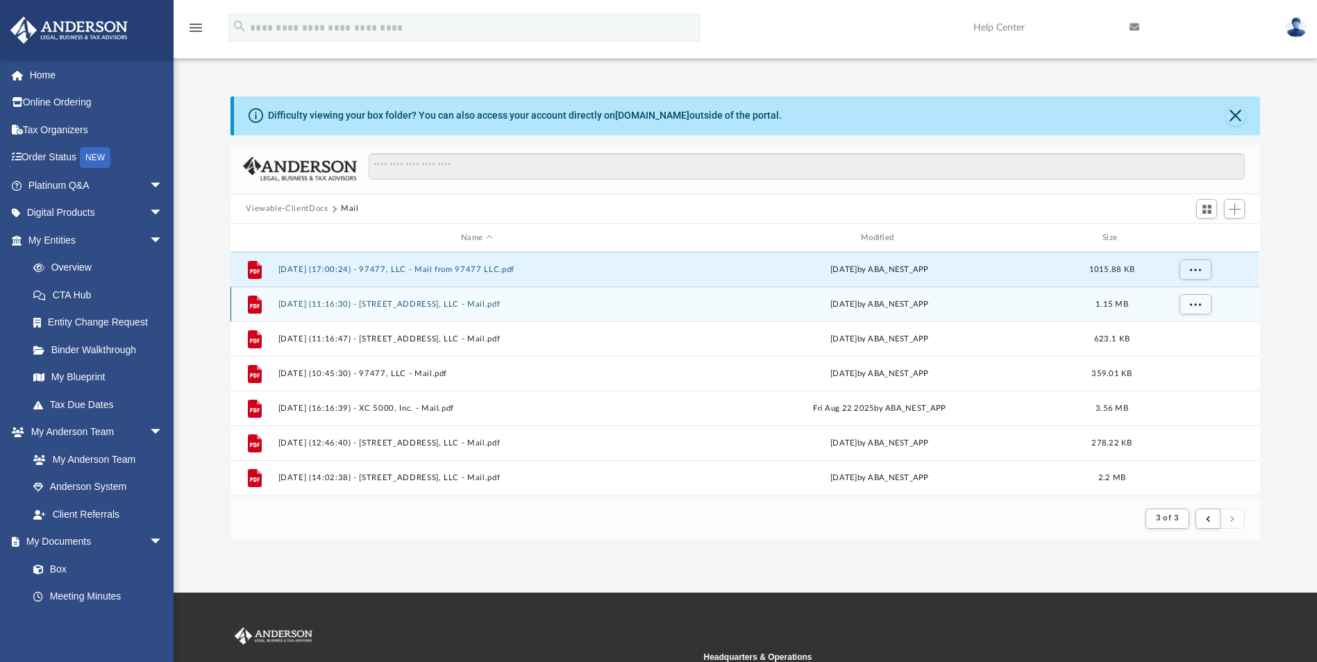
scroll to position [1213, 0]
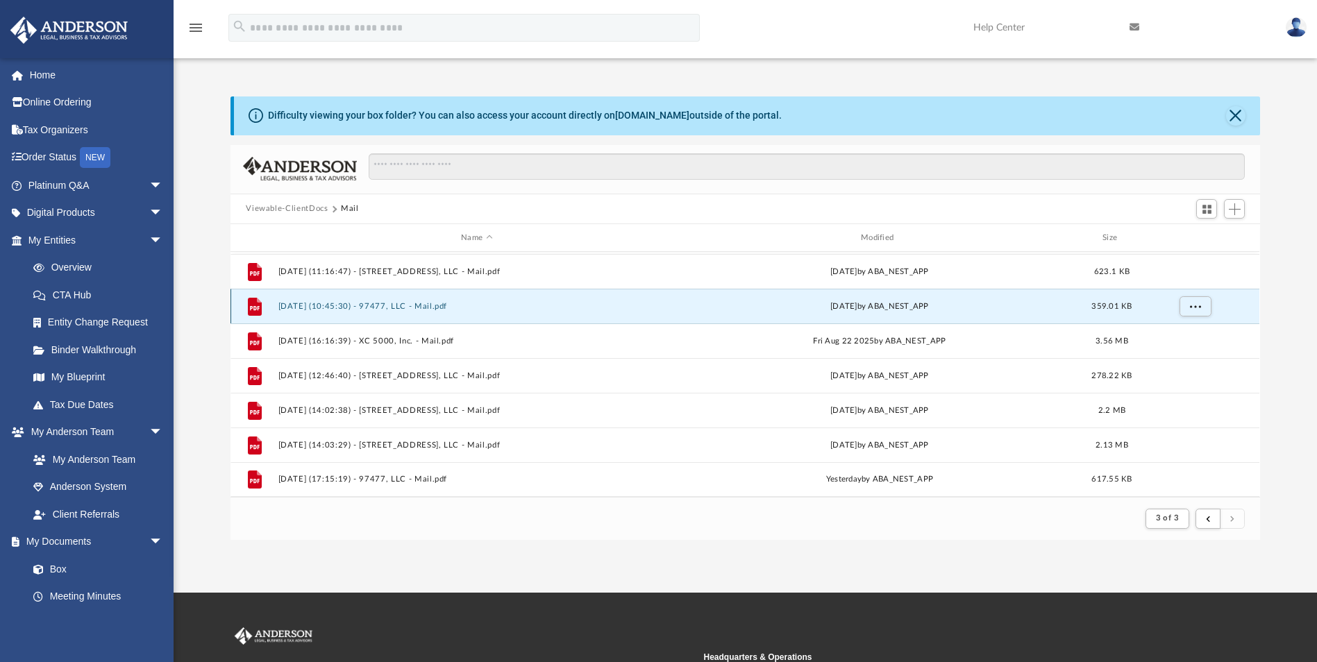
click at [441, 308] on button "[DATE] (10:45:30) - 97477, LLC - Mail.pdf" at bounding box center [476, 306] width 397 height 9
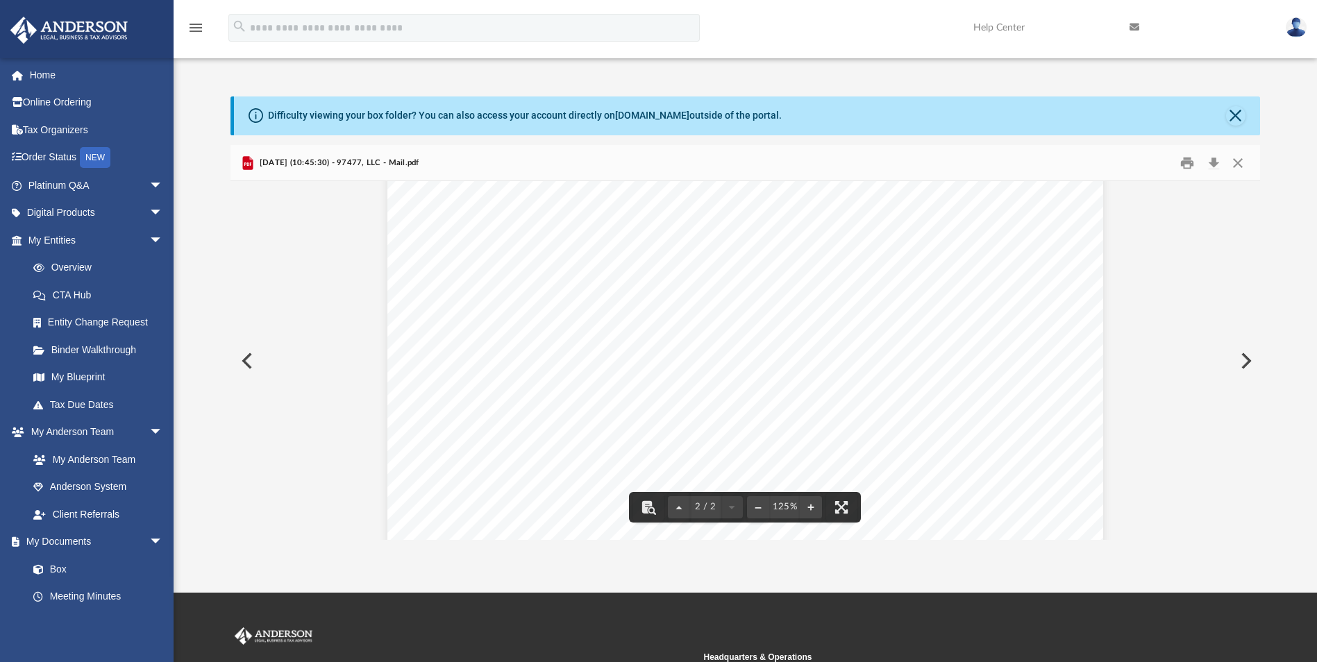
scroll to position [1111, 0]
click at [1243, 165] on button "Close" at bounding box center [1237, 163] width 25 height 22
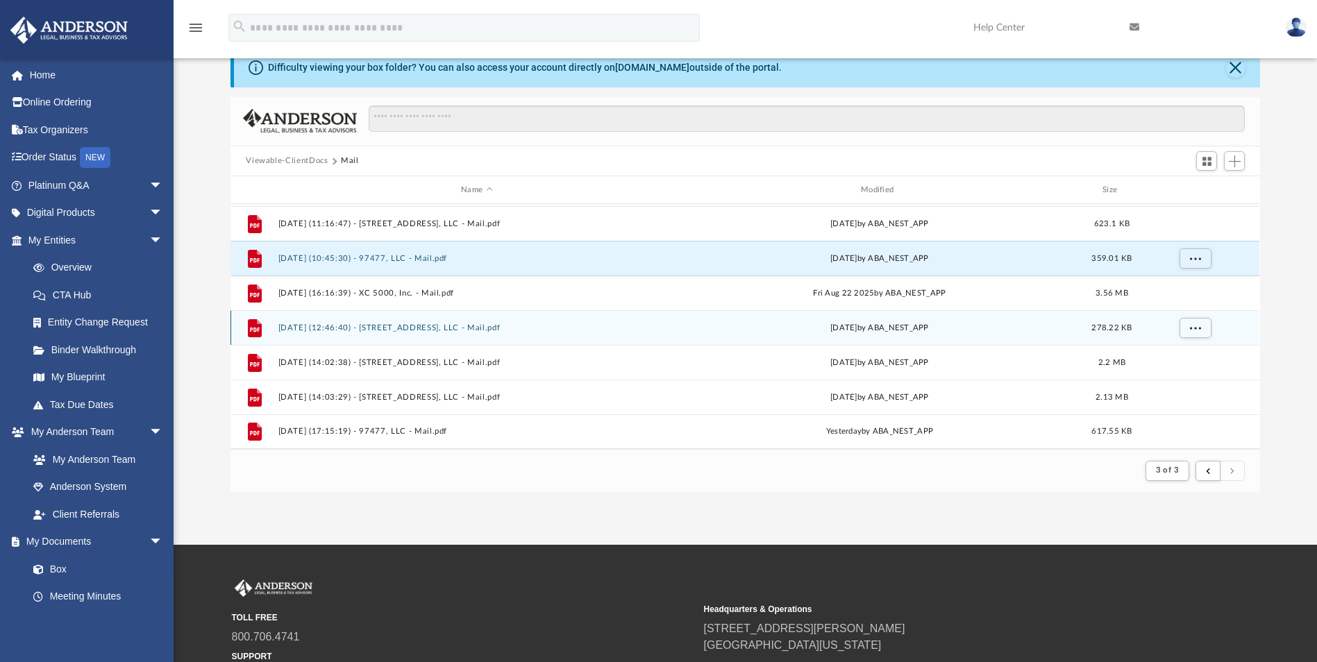
scroll to position [69, 0]
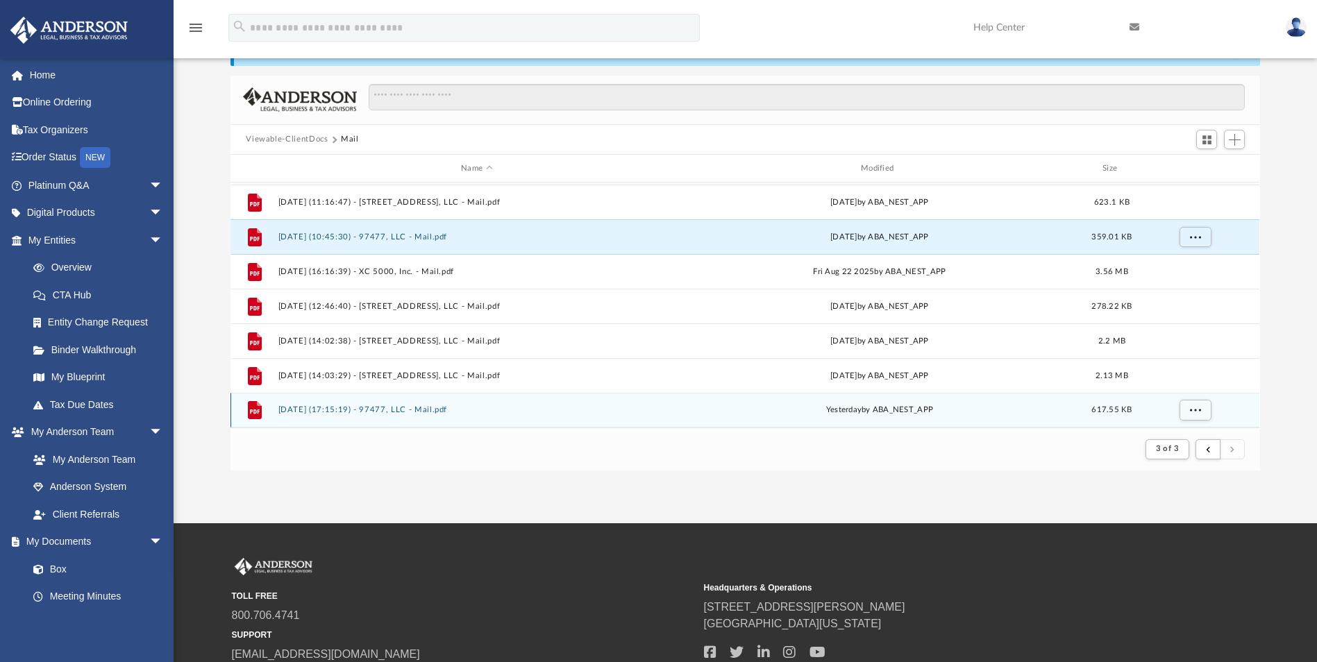
click at [419, 411] on button "[DATE] (17:15:19) - 97477, LLC - Mail.pdf" at bounding box center [476, 410] width 397 height 9
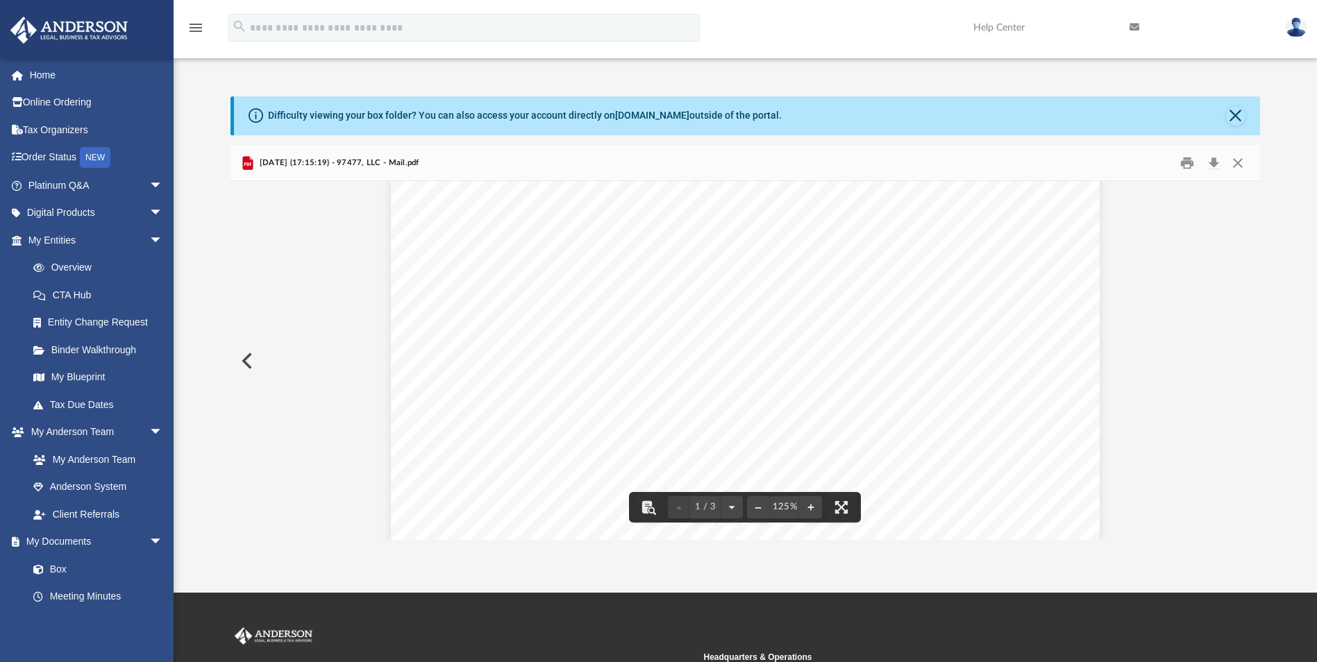
scroll to position [0, 0]
click at [1236, 162] on button "Close" at bounding box center [1237, 163] width 25 height 22
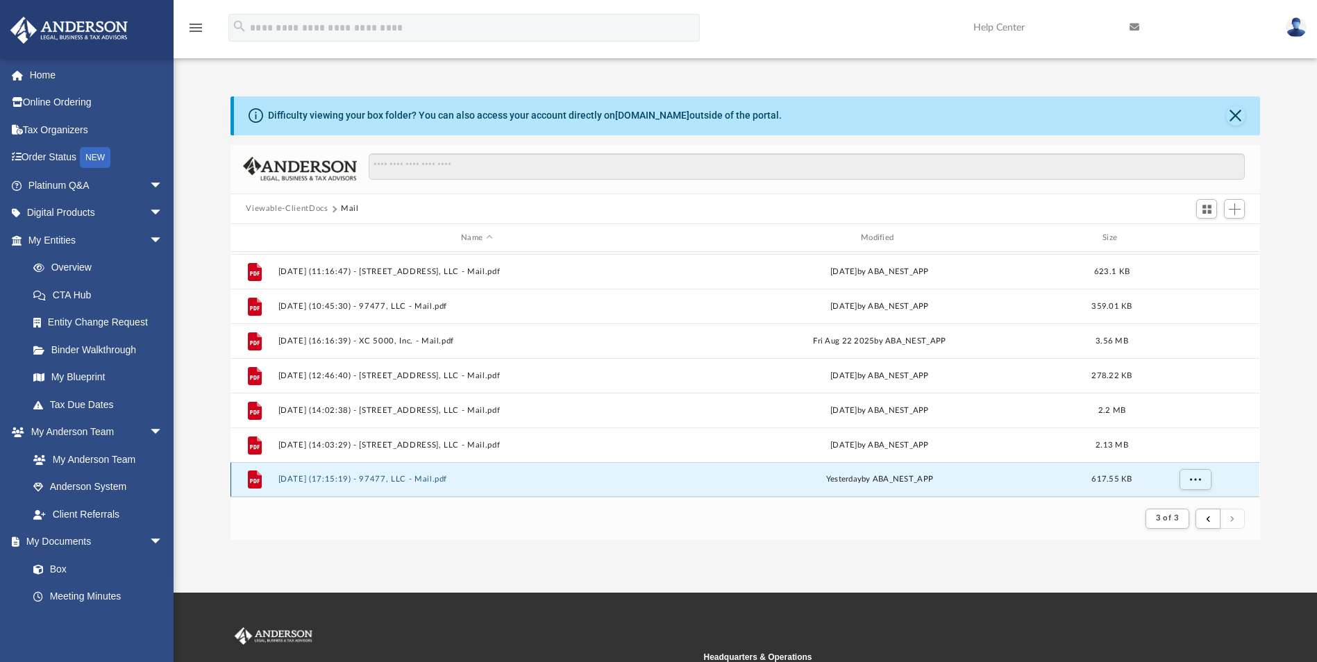
click at [403, 480] on button "[DATE] (17:15:19) - 97477, LLC - Mail.pdf" at bounding box center [476, 480] width 397 height 9
